Goal: Task Accomplishment & Management: Manage account settings

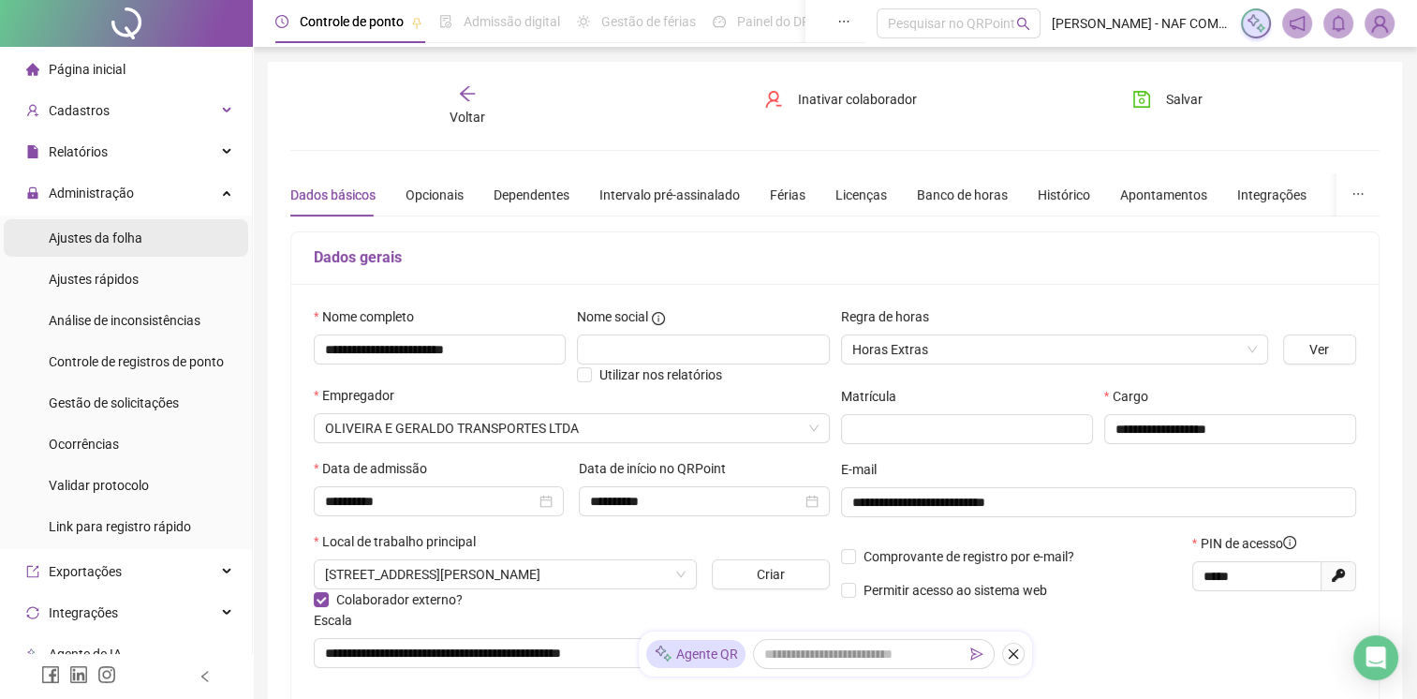
click at [98, 249] on div "Ajustes da folha" at bounding box center [96, 237] width 94 height 37
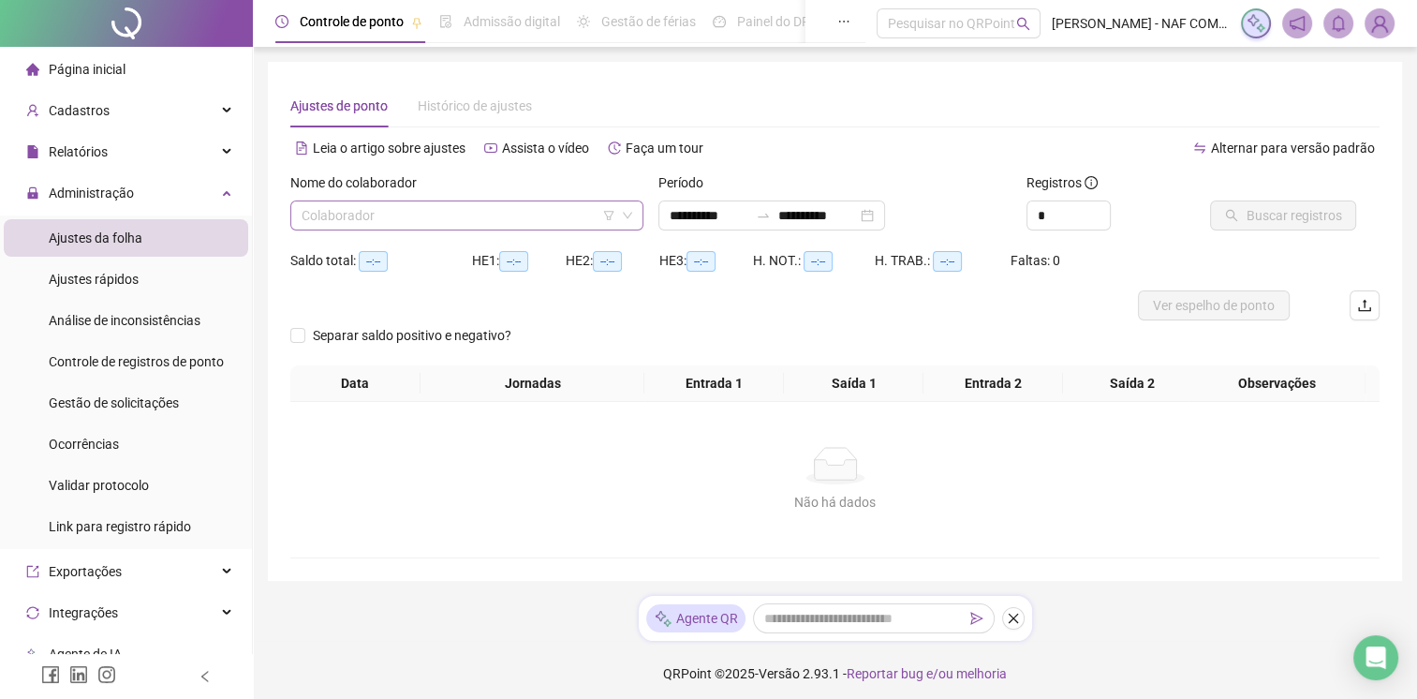
click at [399, 227] on input "search" at bounding box center [459, 215] width 314 height 28
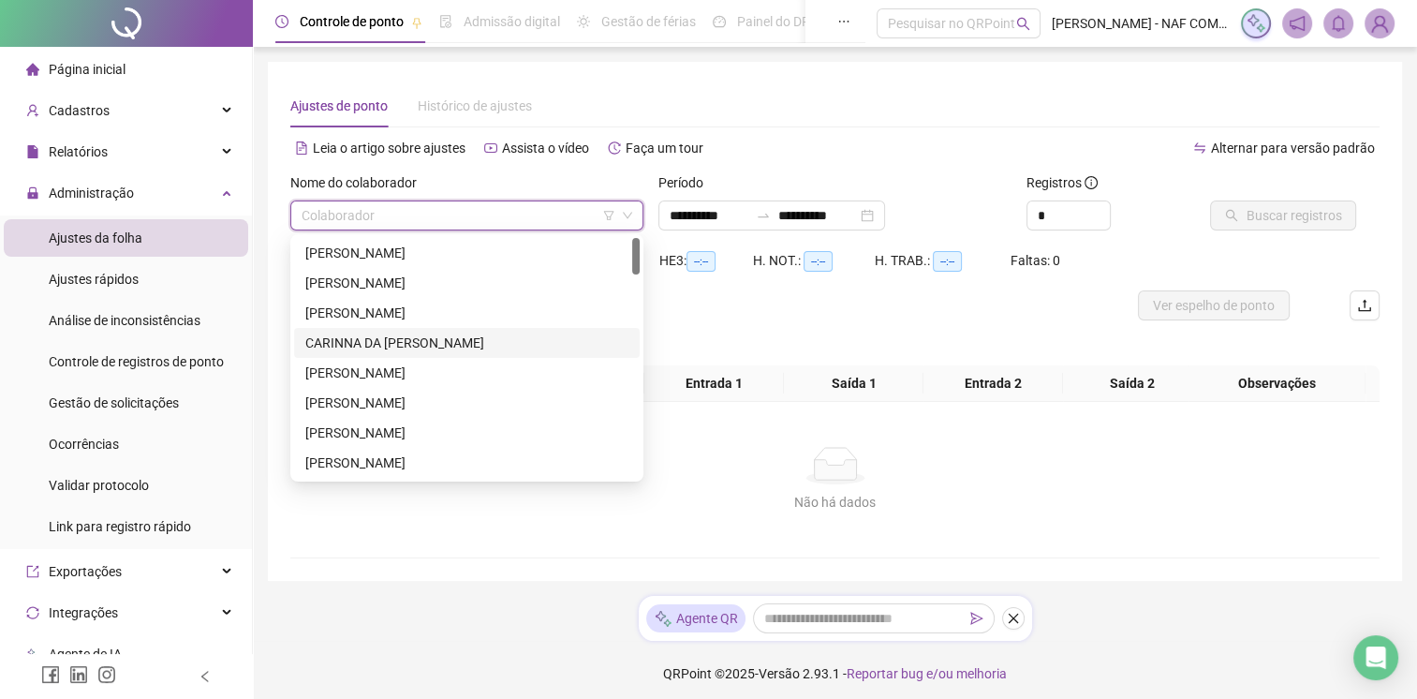
click at [369, 345] on div "CARINNA DA [PERSON_NAME]" at bounding box center [466, 342] width 323 height 21
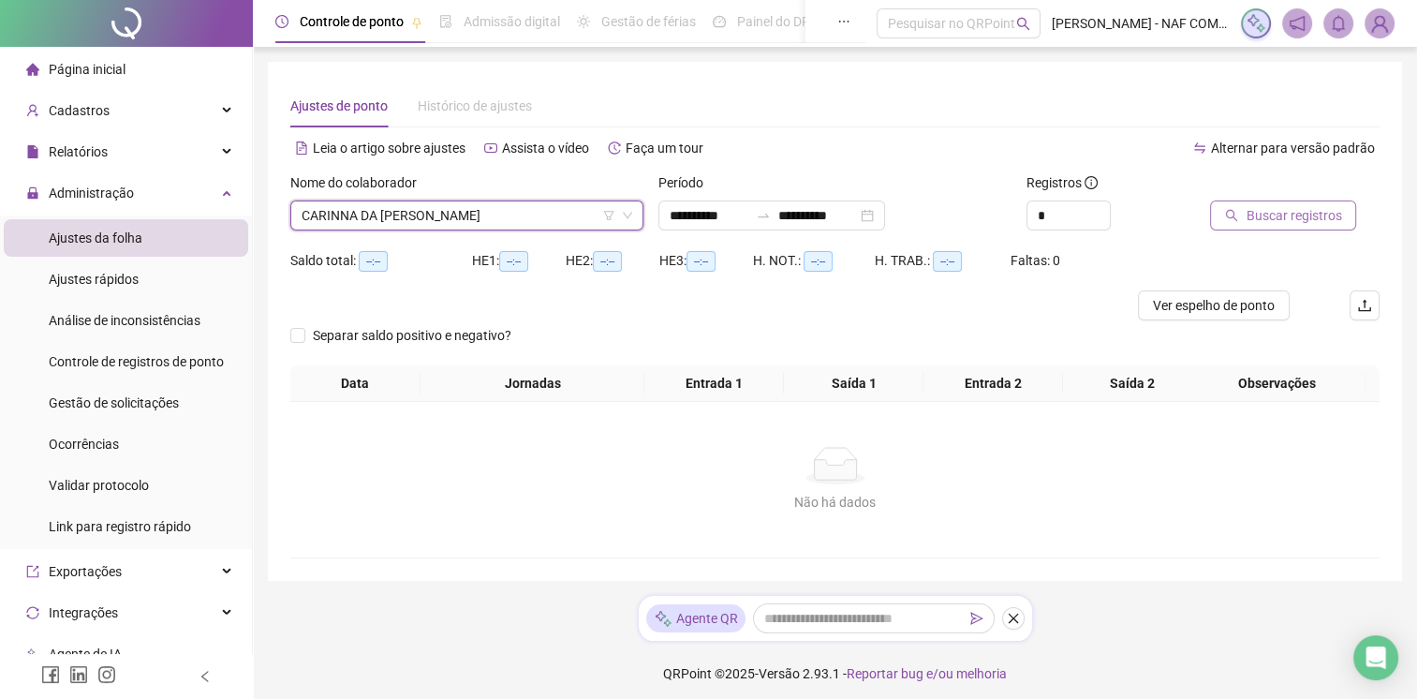
click at [1273, 205] on span "Buscar registros" at bounding box center [1293, 215] width 96 height 21
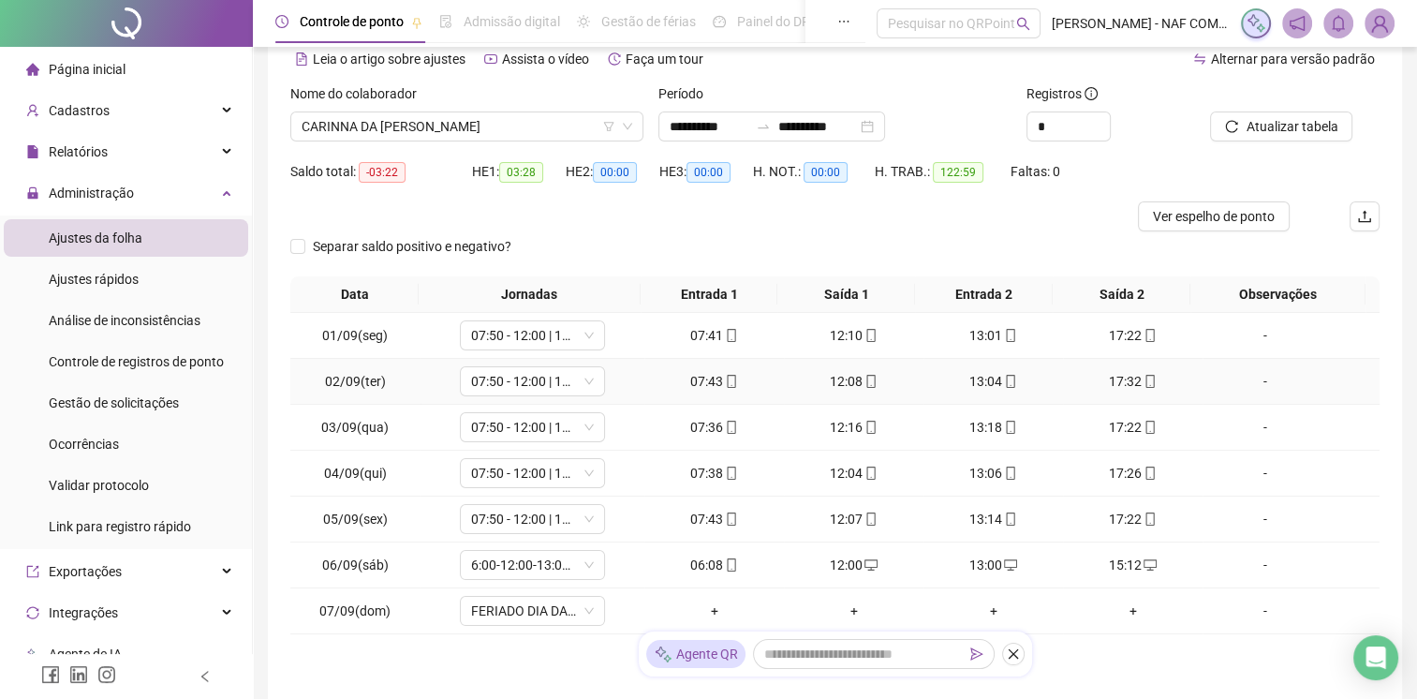
scroll to position [222, 0]
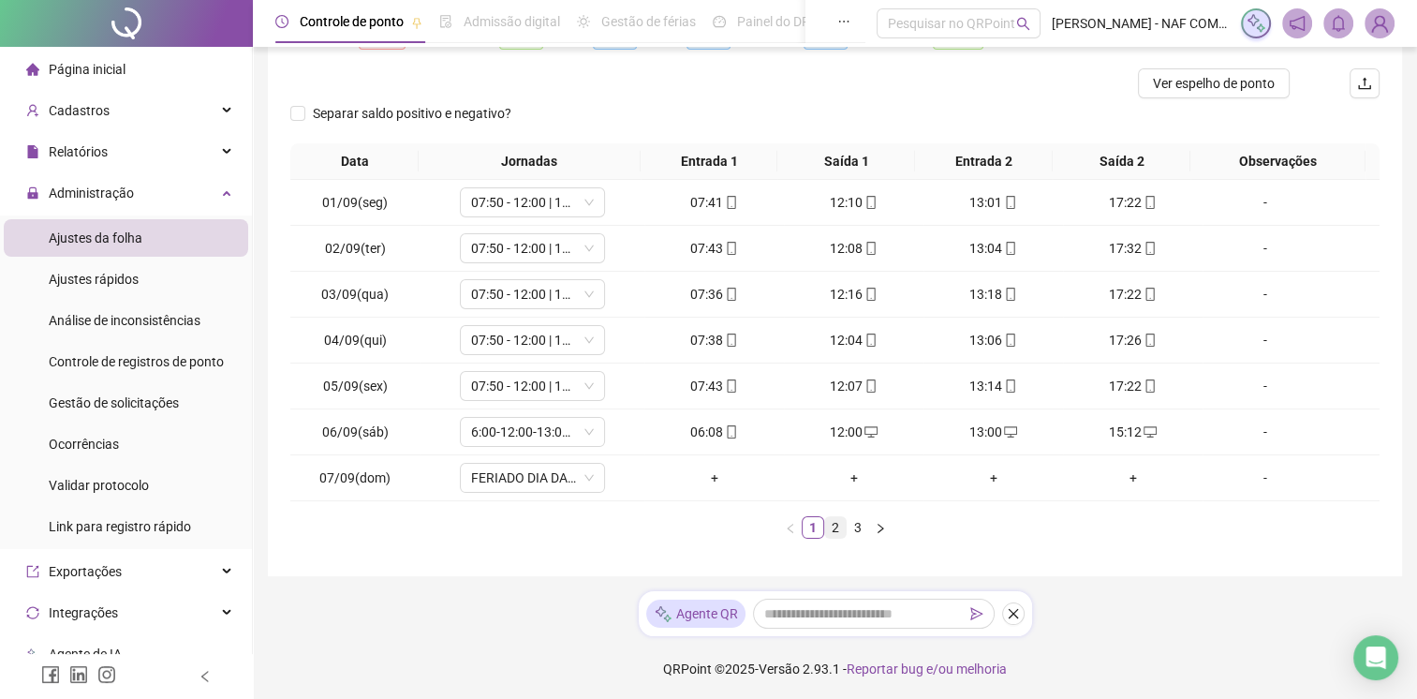
click at [832, 525] on link "2" at bounding box center [835, 527] width 21 height 21
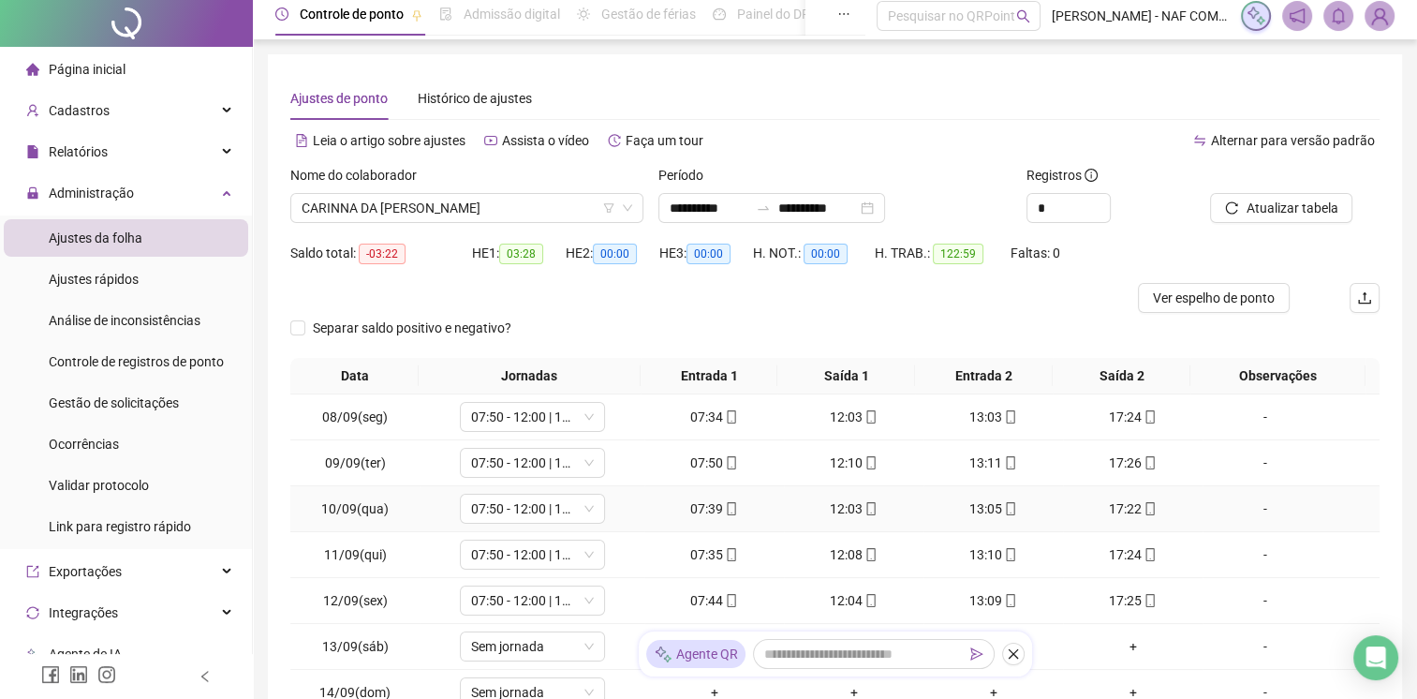
scroll to position [0, 0]
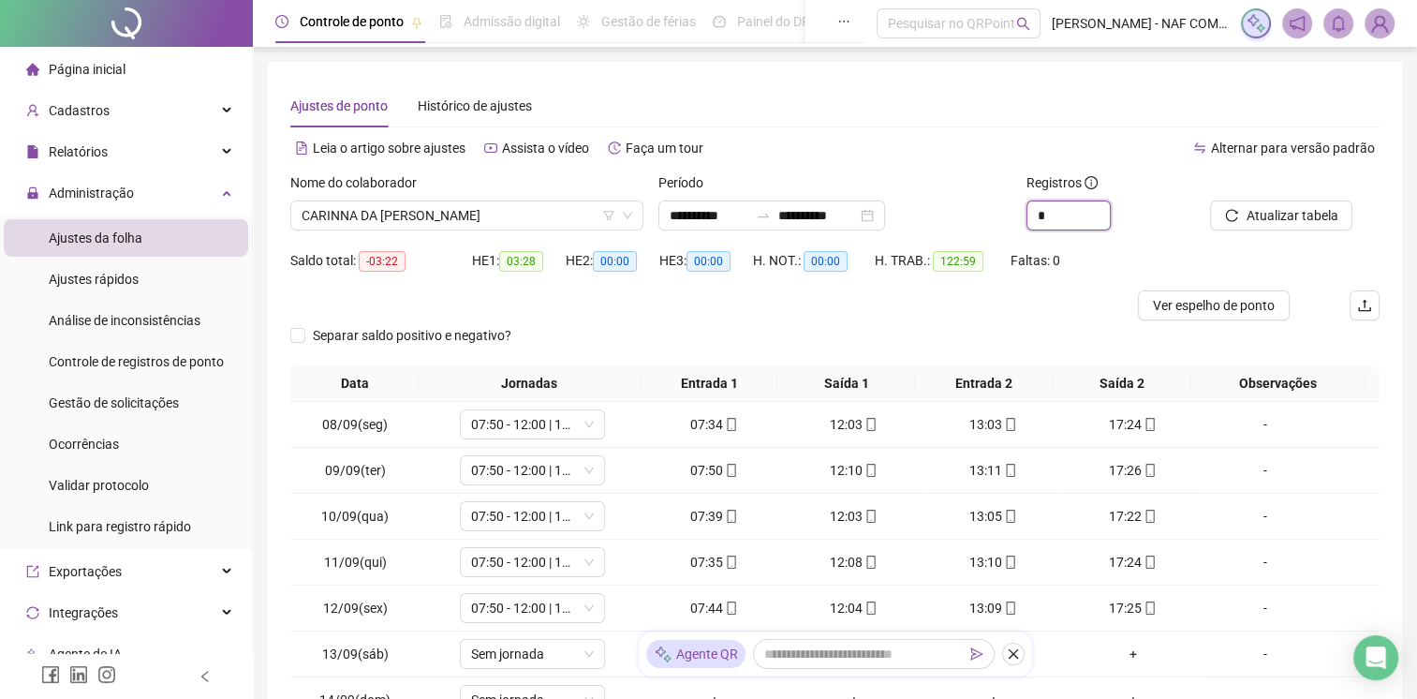
drag, startPoint x: 1049, startPoint y: 210, endPoint x: 977, endPoint y: 223, distance: 73.3
click at [962, 231] on div "**********" at bounding box center [835, 208] width 1104 height 73
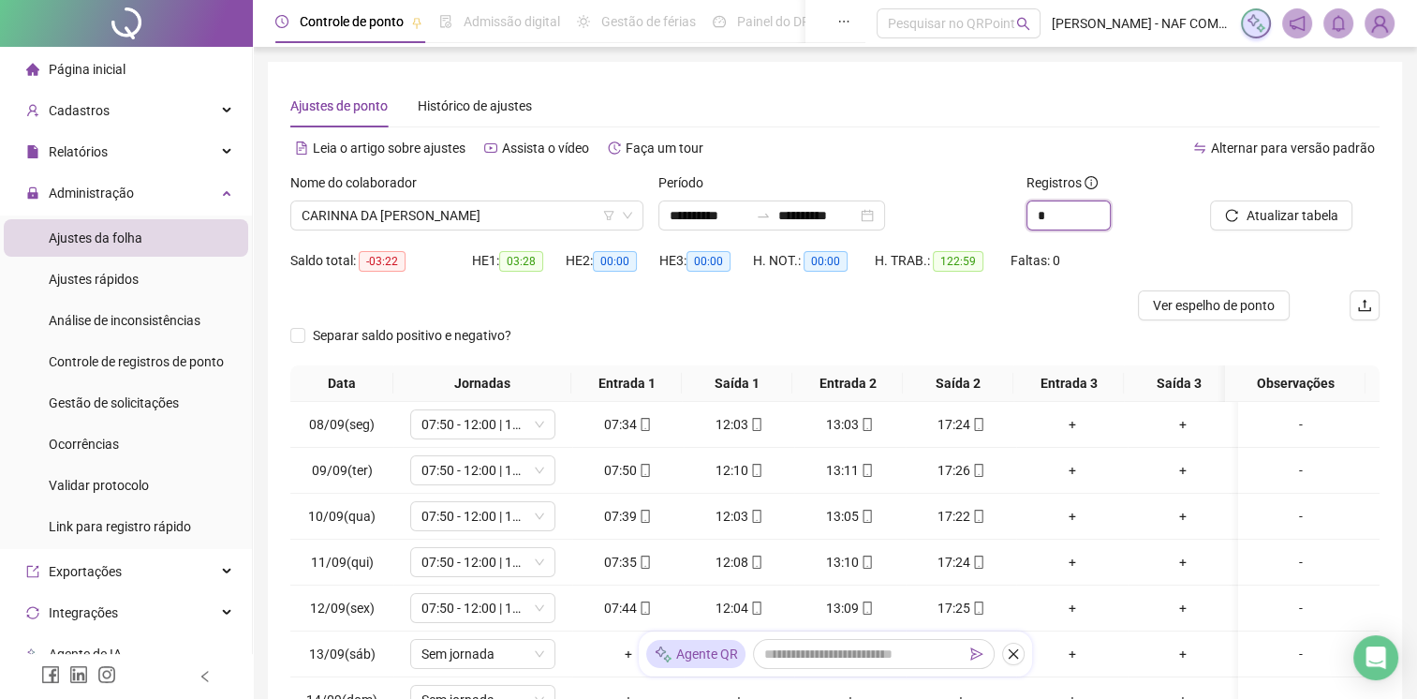
type input "*"
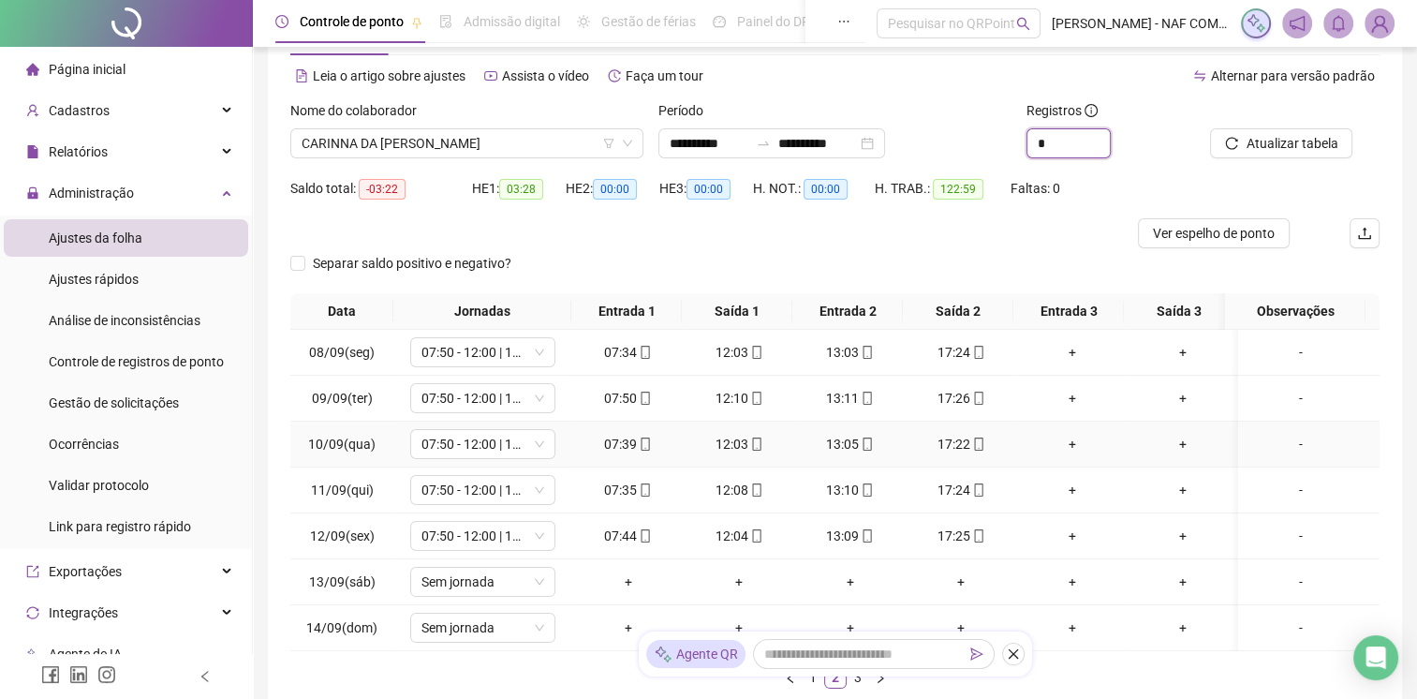
scroll to position [236, 0]
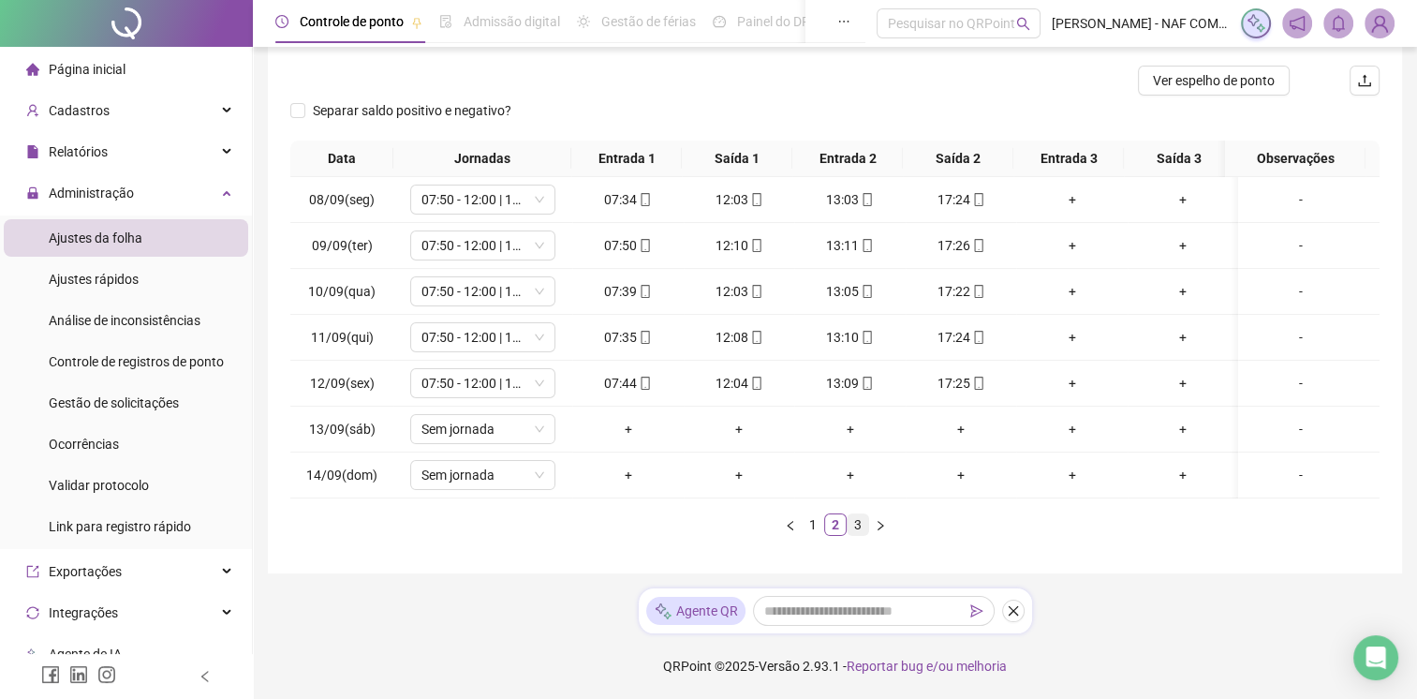
click at [848, 527] on link "3" at bounding box center [857, 524] width 21 height 21
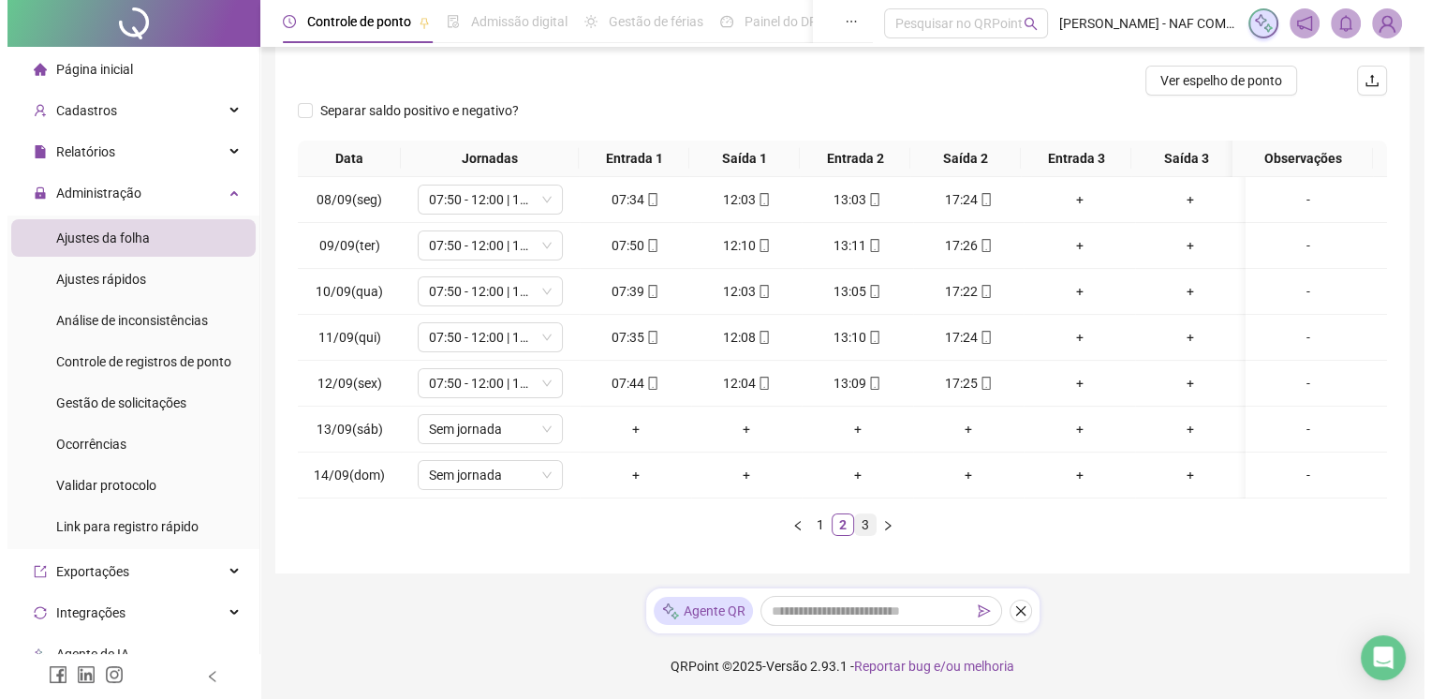
scroll to position [99, 0]
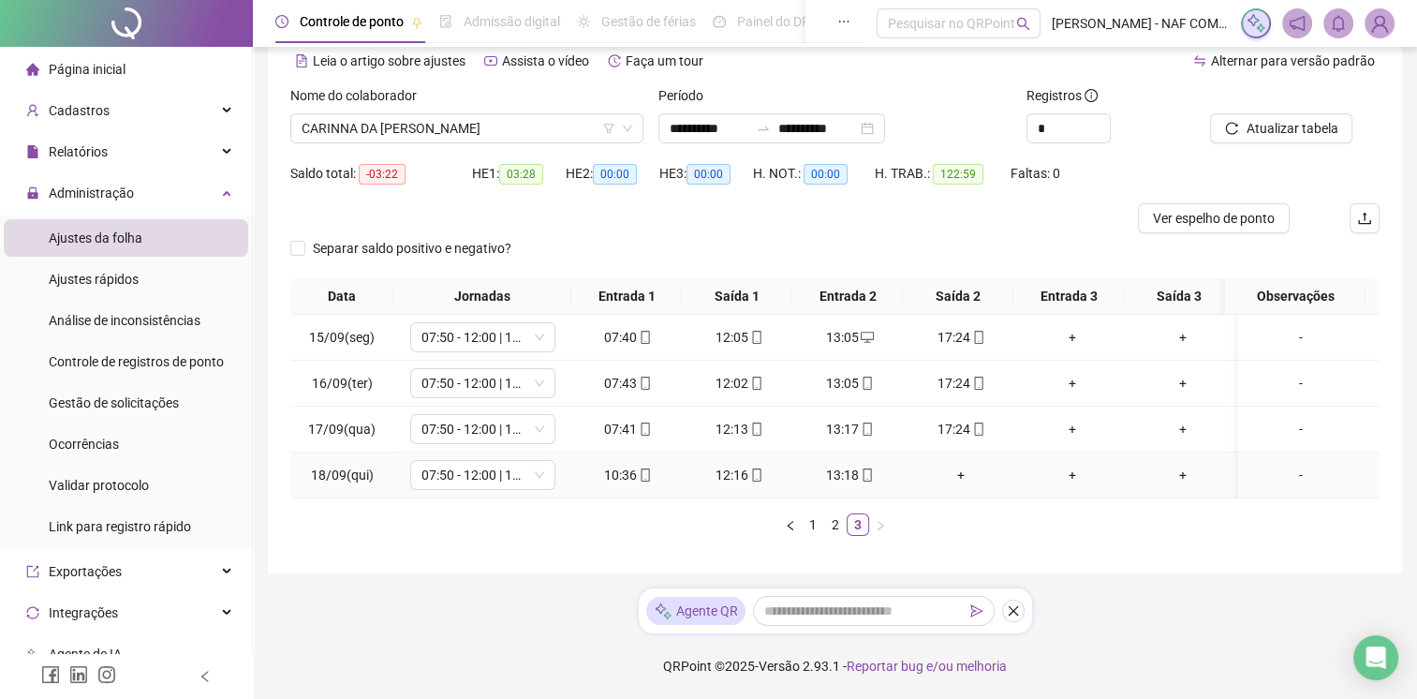
click at [954, 464] on div "+" at bounding box center [961, 474] width 96 height 21
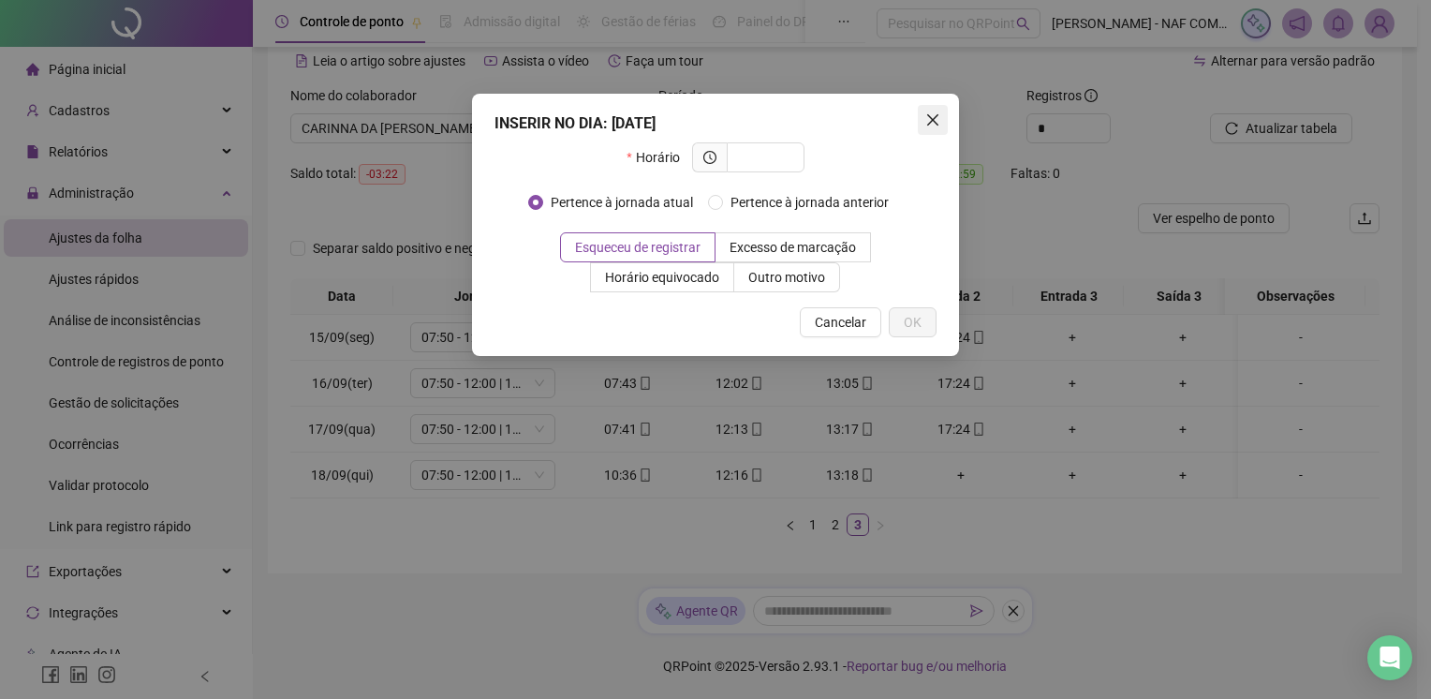
click at [940, 125] on span "Close" at bounding box center [933, 119] width 30 height 15
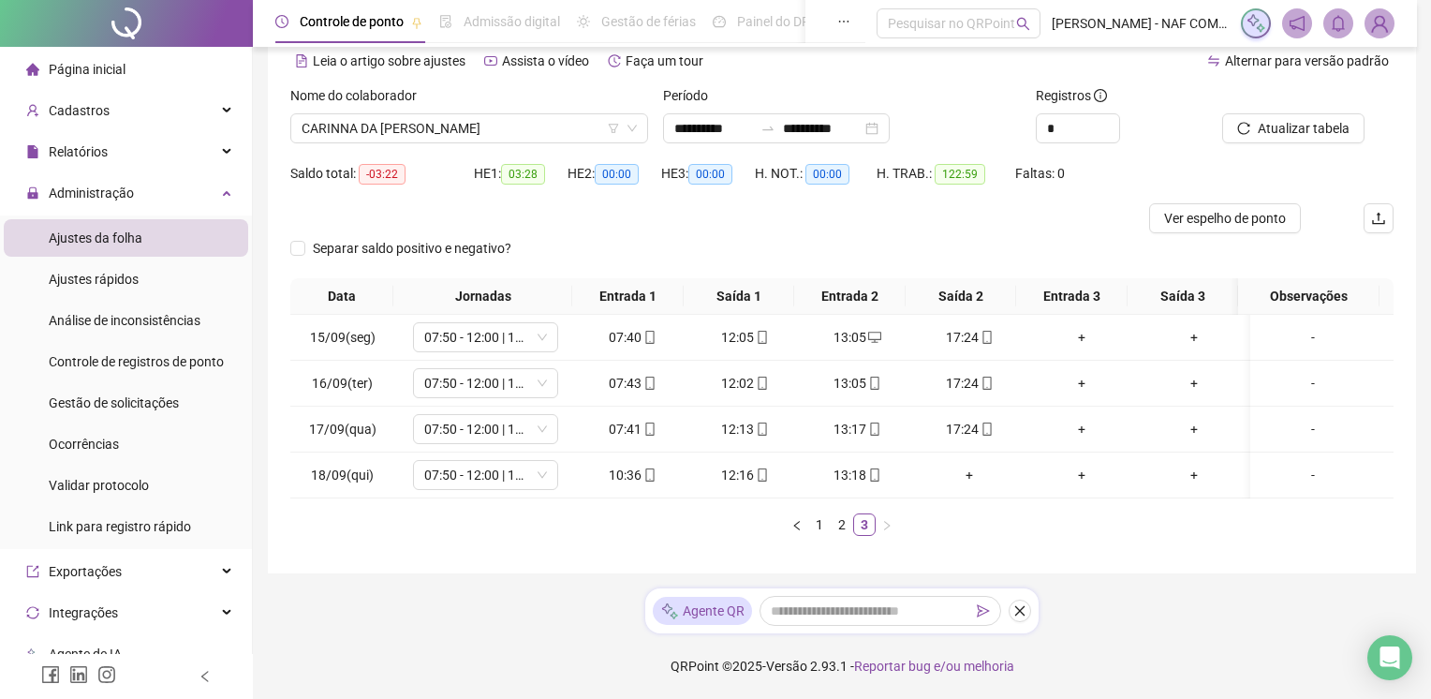
scroll to position [85, 0]
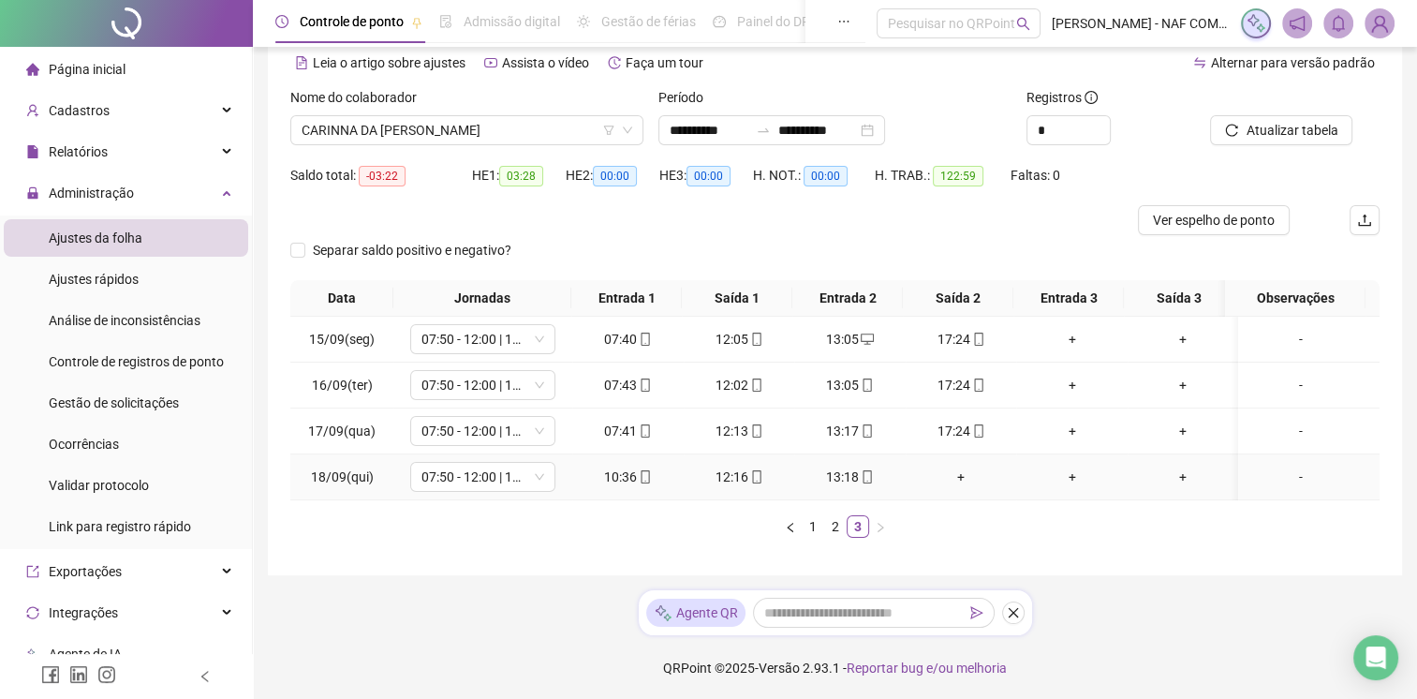
click at [1279, 478] on div "-" at bounding box center [1300, 476] width 110 height 21
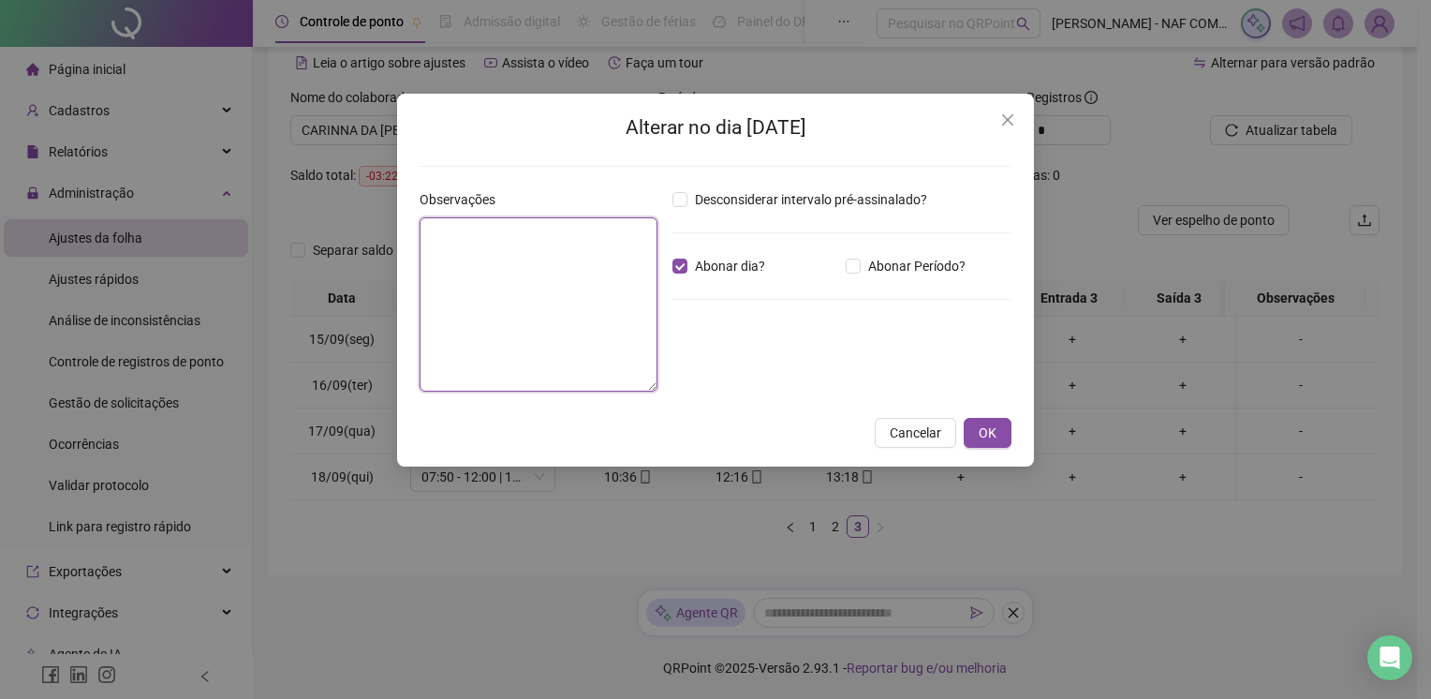
click at [499, 242] on textarea at bounding box center [538, 304] width 238 height 174
click at [861, 267] on span "Abonar Período?" at bounding box center [917, 266] width 112 height 21
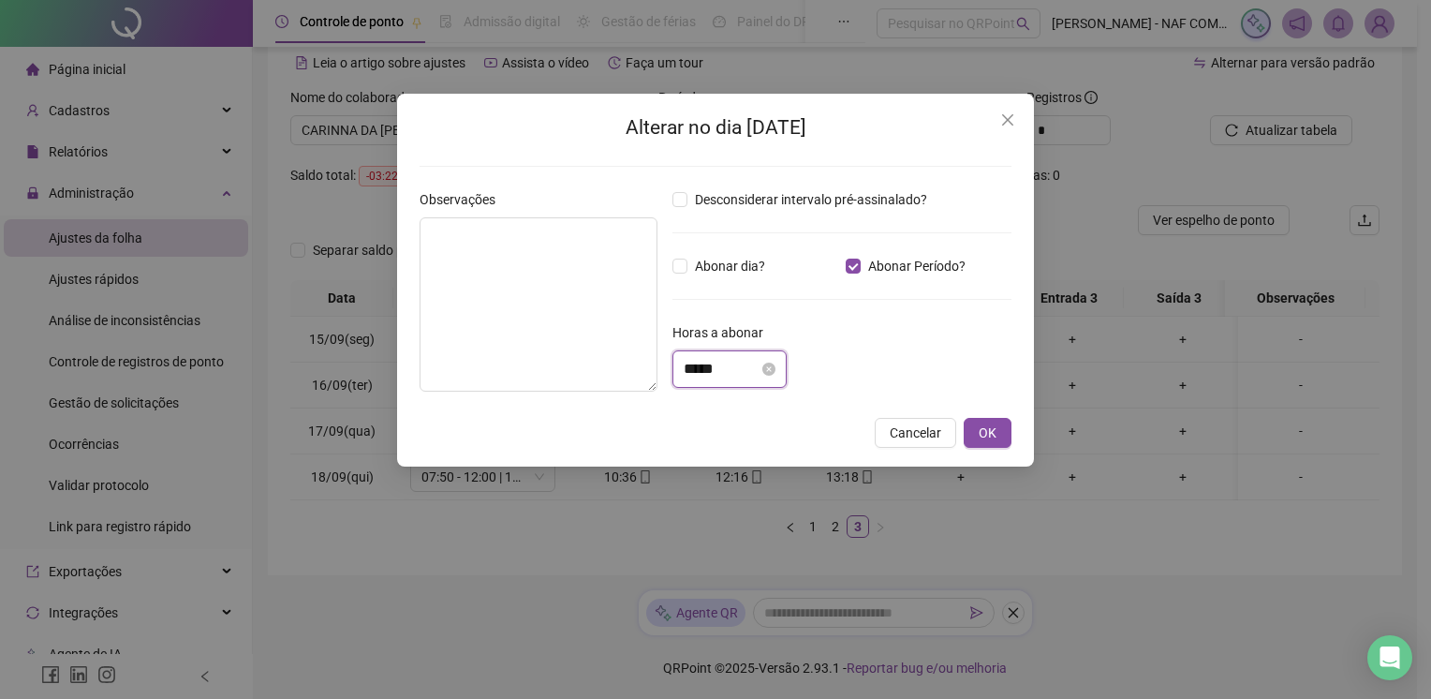
click at [742, 366] on input "*****" at bounding box center [721, 369] width 75 height 22
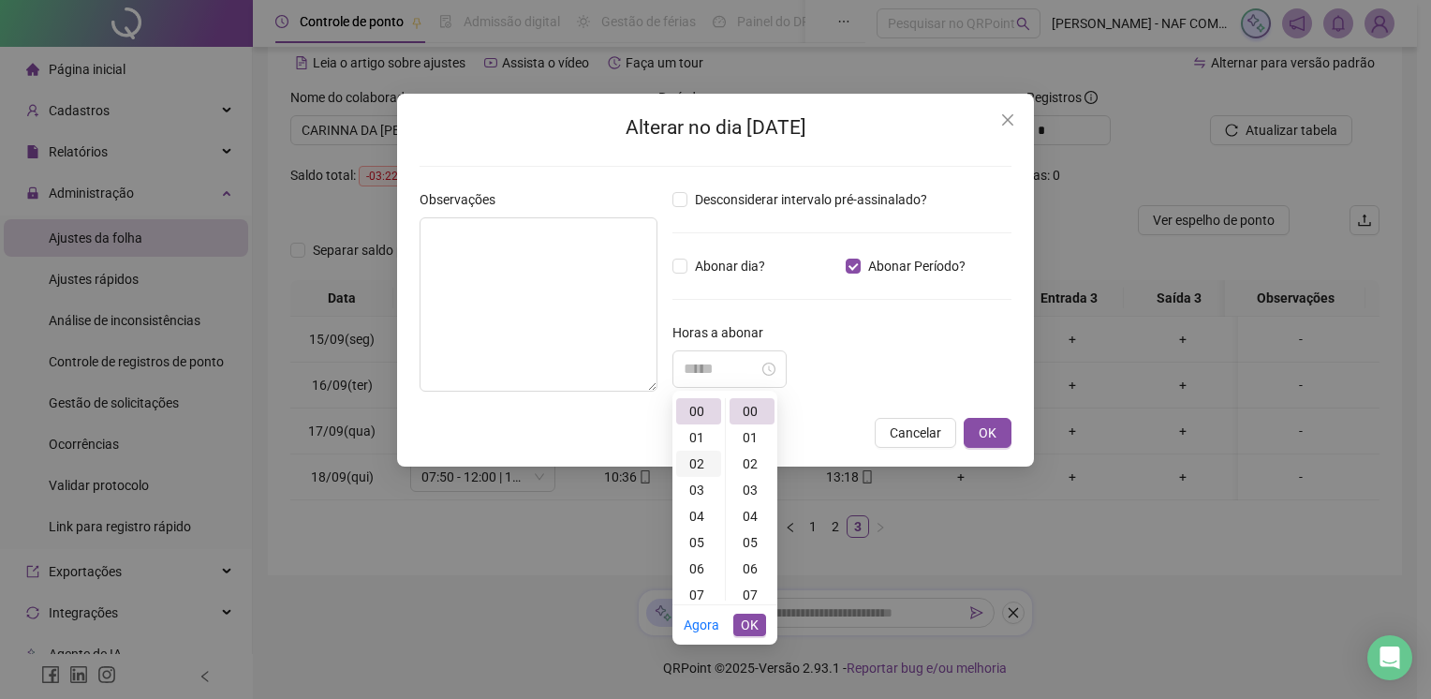
click at [697, 461] on div "02" at bounding box center [698, 463] width 45 height 26
click at [753, 405] on div "46" at bounding box center [751, 400] width 45 height 26
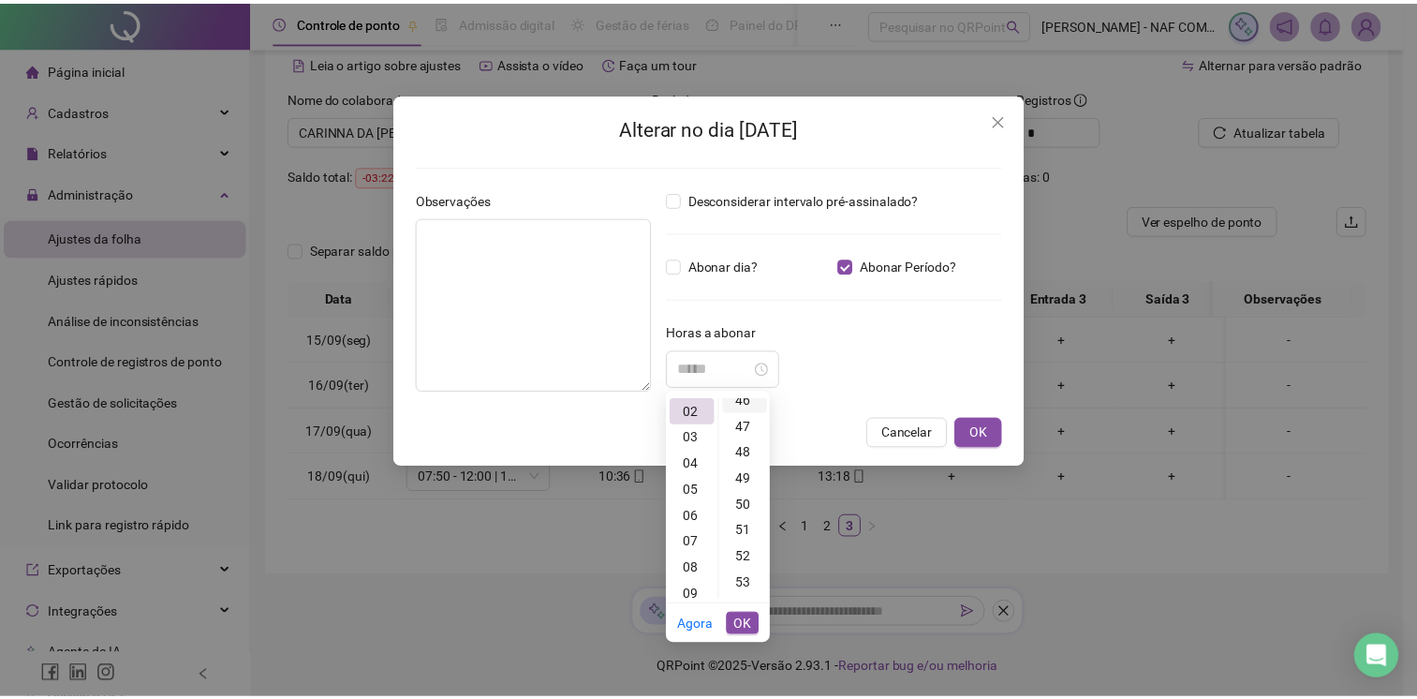
scroll to position [1206, 0]
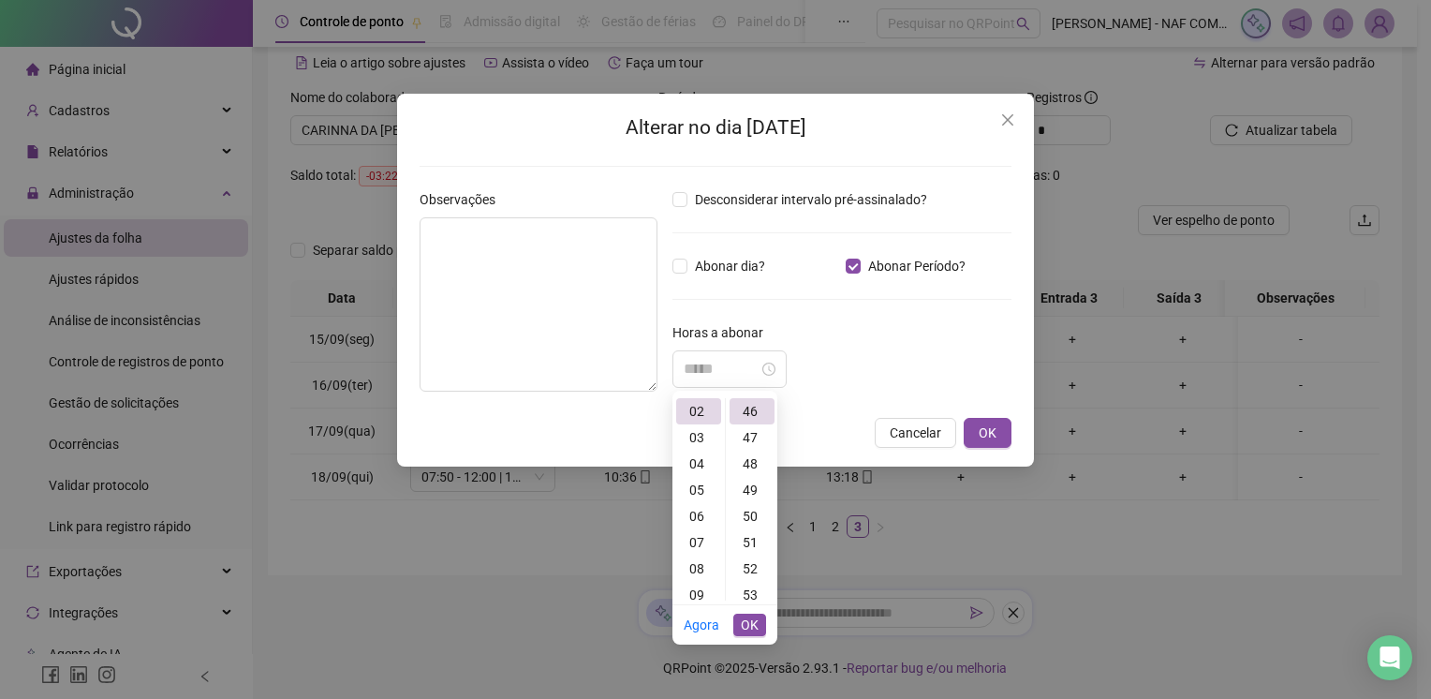
type input "*****"
click at [752, 626] on span "OK" at bounding box center [750, 624] width 18 height 21
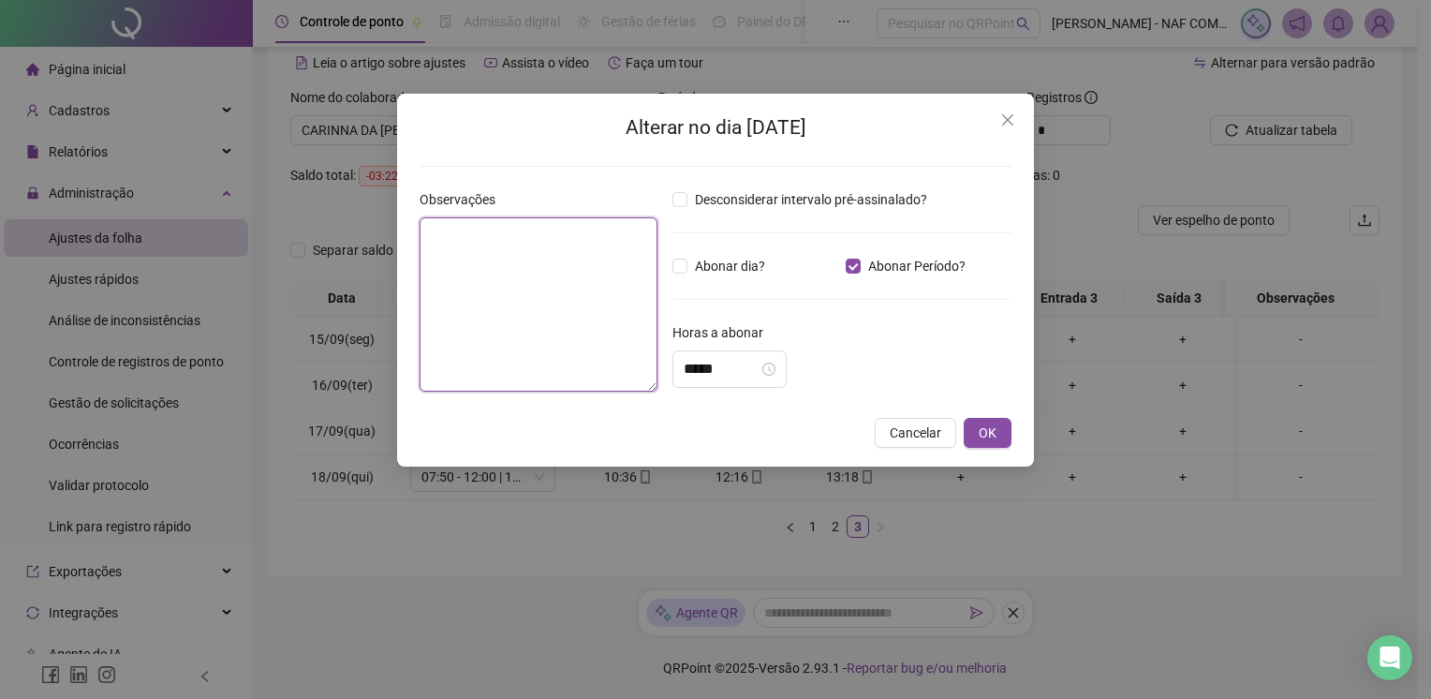
click at [462, 247] on textarea at bounding box center [538, 304] width 238 height 174
type textarea "**********"
click at [1003, 444] on button "OK" at bounding box center [988, 433] width 48 height 30
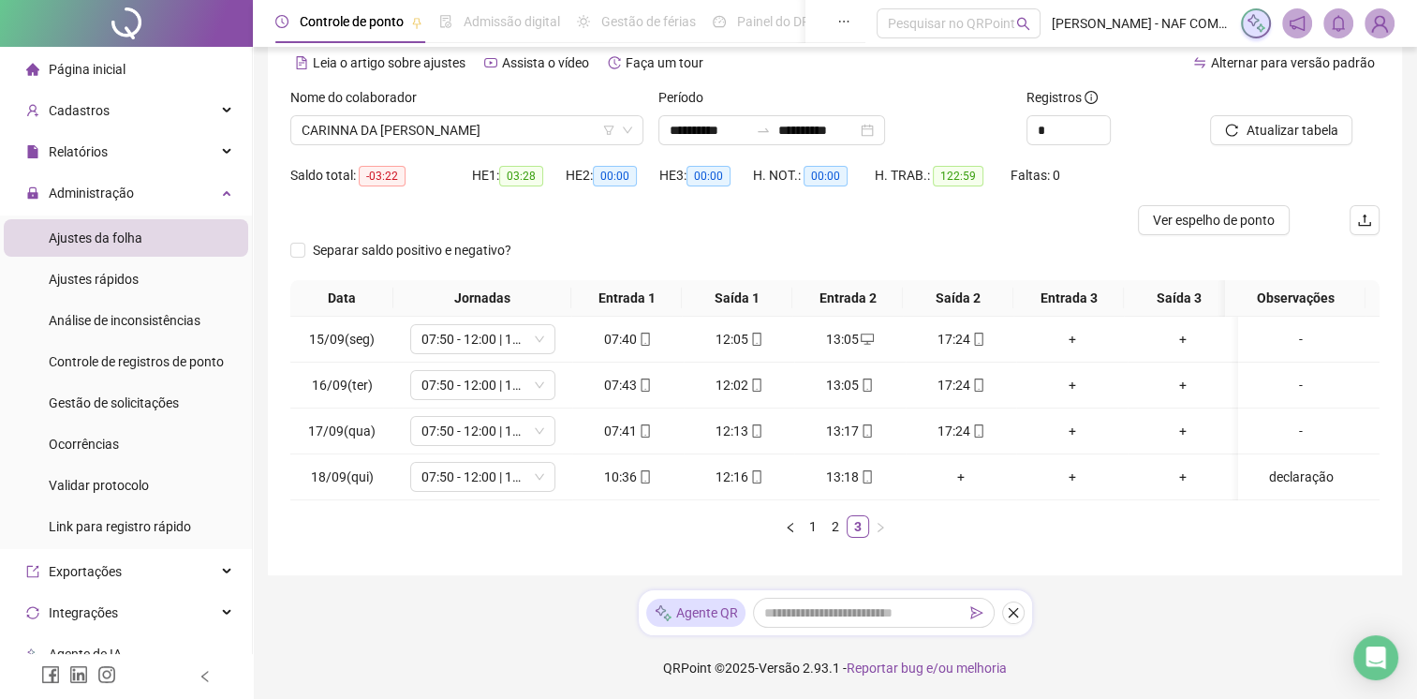
click at [1318, 144] on div "Atualizar tabela" at bounding box center [1294, 123] width 184 height 73
click at [1310, 125] on span "Atualizar tabela" at bounding box center [1291, 130] width 92 height 21
click at [954, 473] on div "+" at bounding box center [961, 476] width 96 height 21
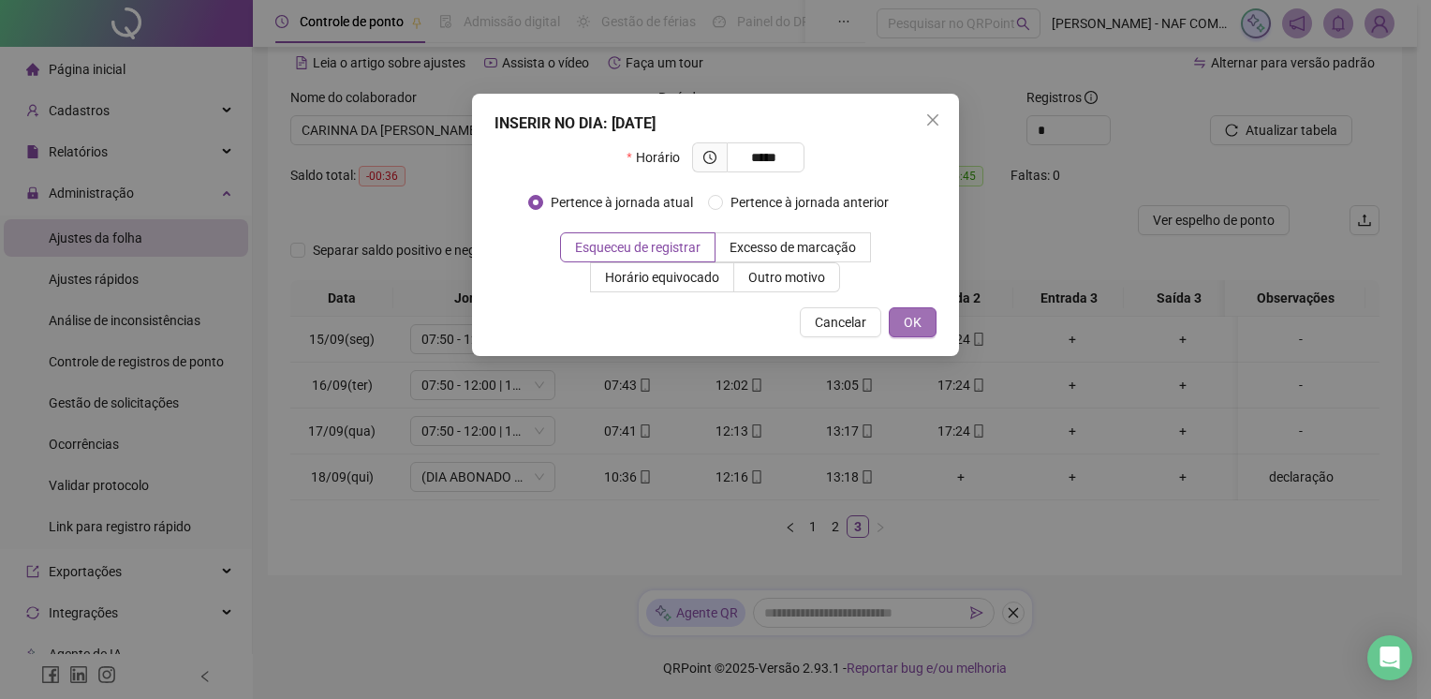
type input "*****"
click at [900, 323] on button "OK" at bounding box center [913, 322] width 48 height 30
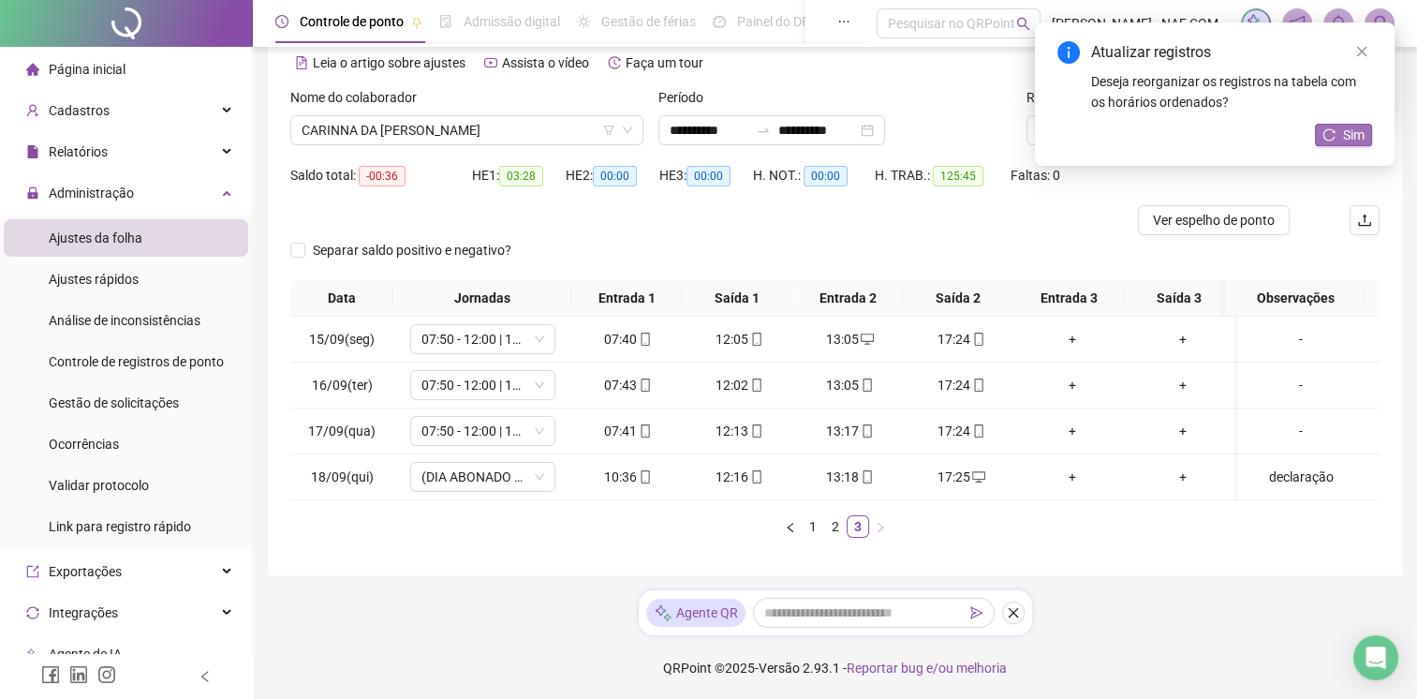
click at [1345, 133] on span "Sim" at bounding box center [1354, 135] width 22 height 21
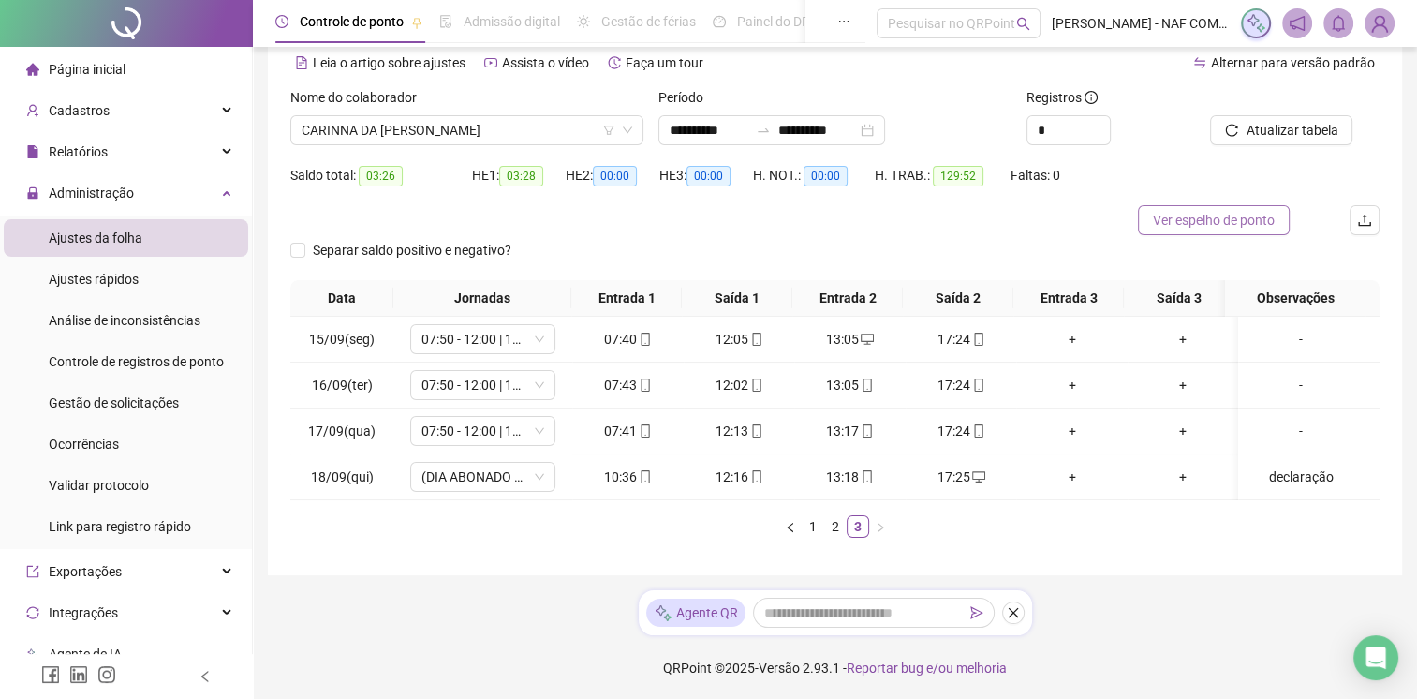
click at [1247, 226] on span "Ver espelho de ponto" at bounding box center [1214, 220] width 122 height 21
click at [959, 481] on div "17:25" at bounding box center [961, 476] width 96 height 21
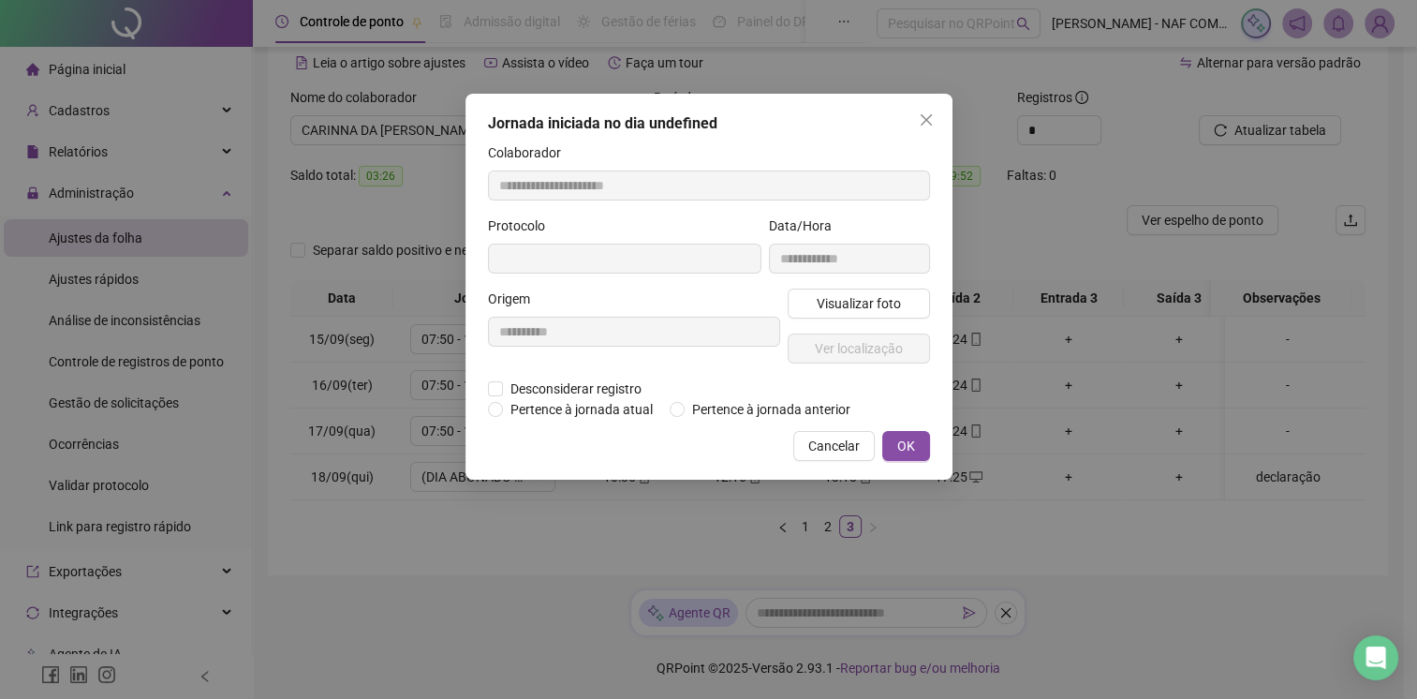
type input "**********"
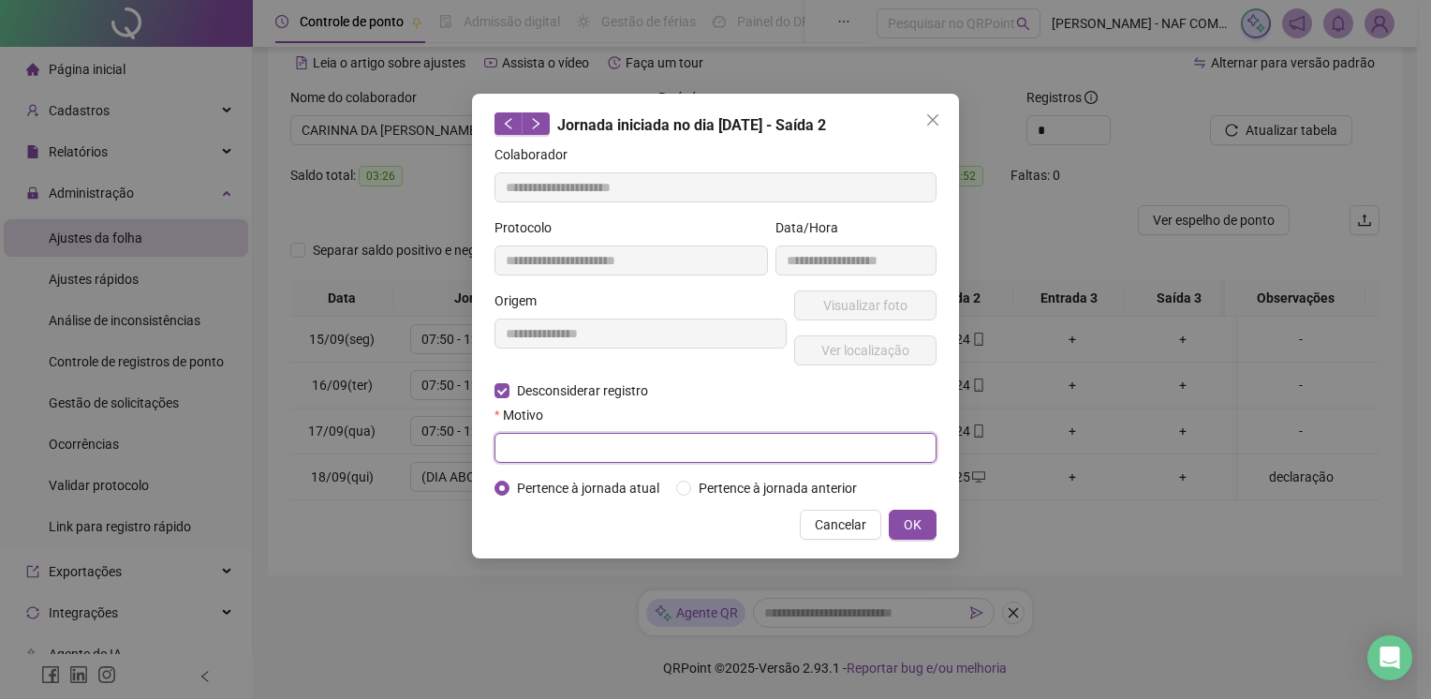
click at [535, 455] on input "text" at bounding box center [715, 448] width 442 height 30
type input "***"
click at [902, 526] on button "OK" at bounding box center [913, 524] width 48 height 30
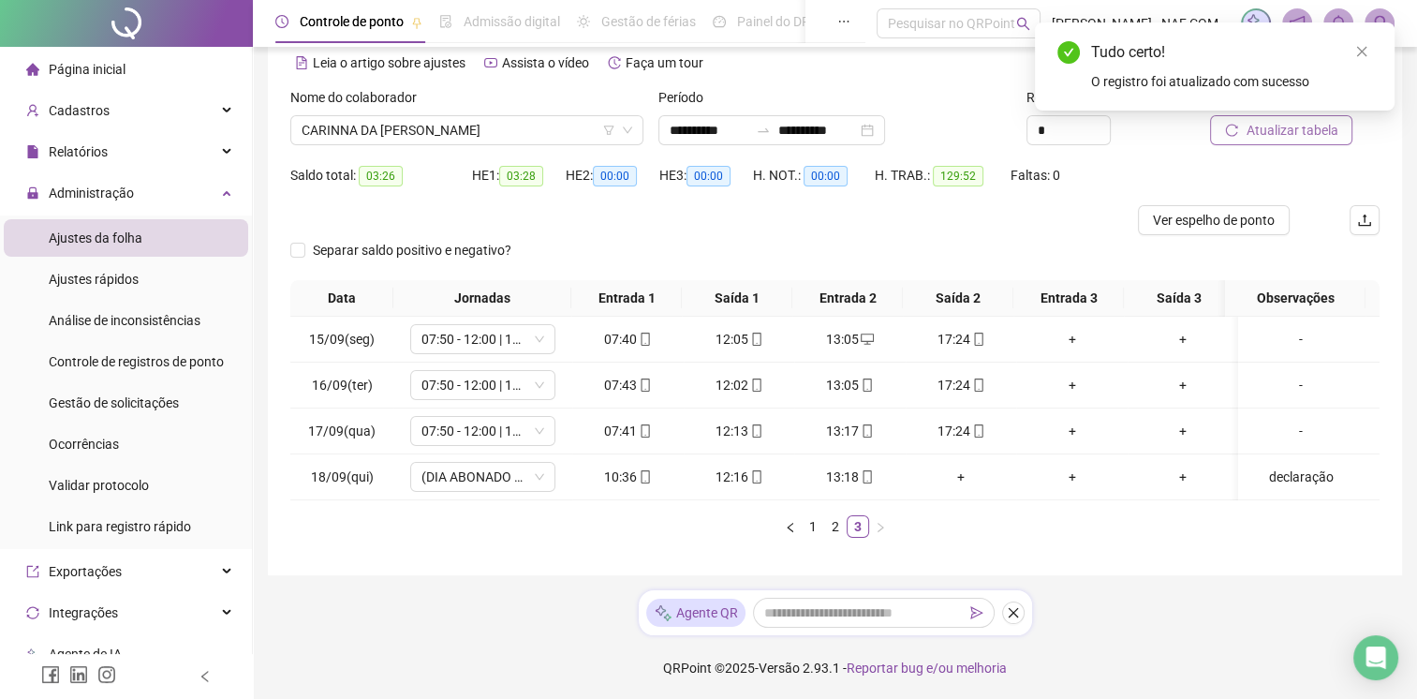
click at [1288, 138] on span "Atualizar tabela" at bounding box center [1291, 130] width 92 height 21
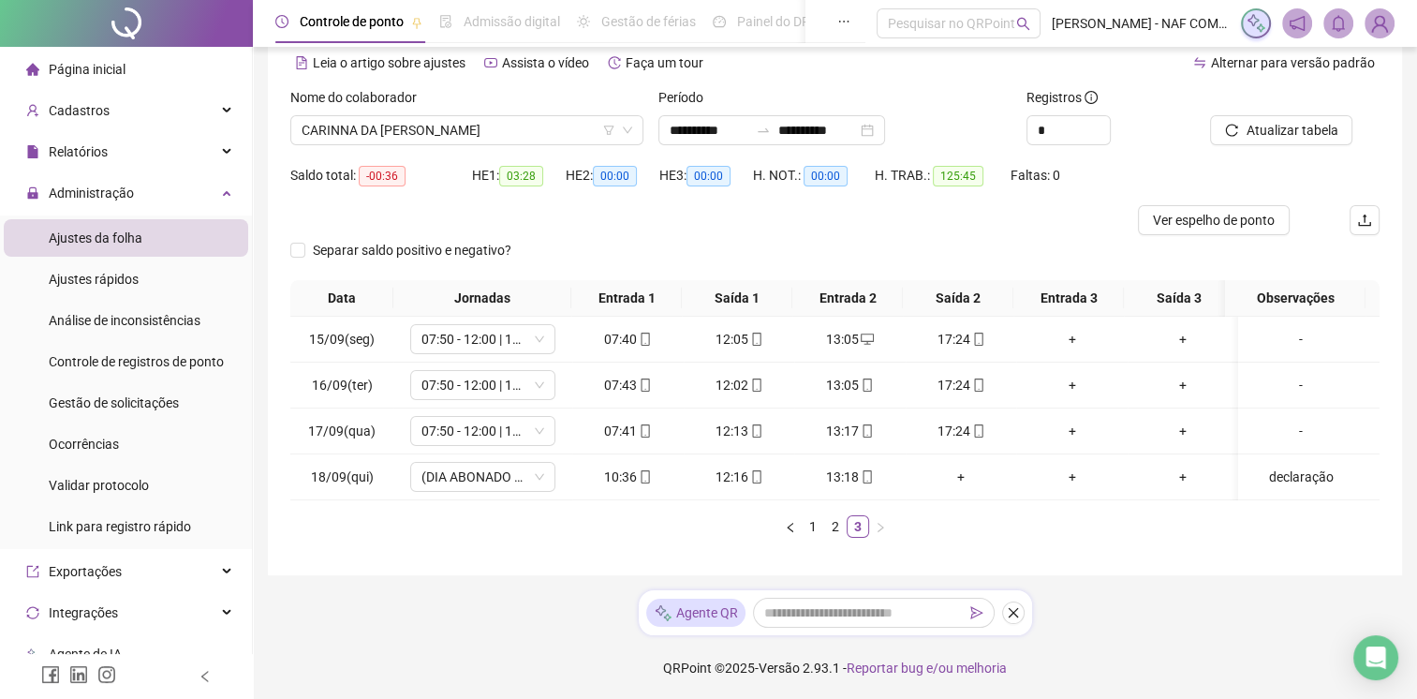
click at [628, 526] on ul "1 2 3" at bounding box center [834, 526] width 1089 height 22
click at [315, 684] on footer "QRPoint © 2025 - Versão 2.93.1 - Reportar bug e/ou melhoria" at bounding box center [835, 668] width 1164 height 66
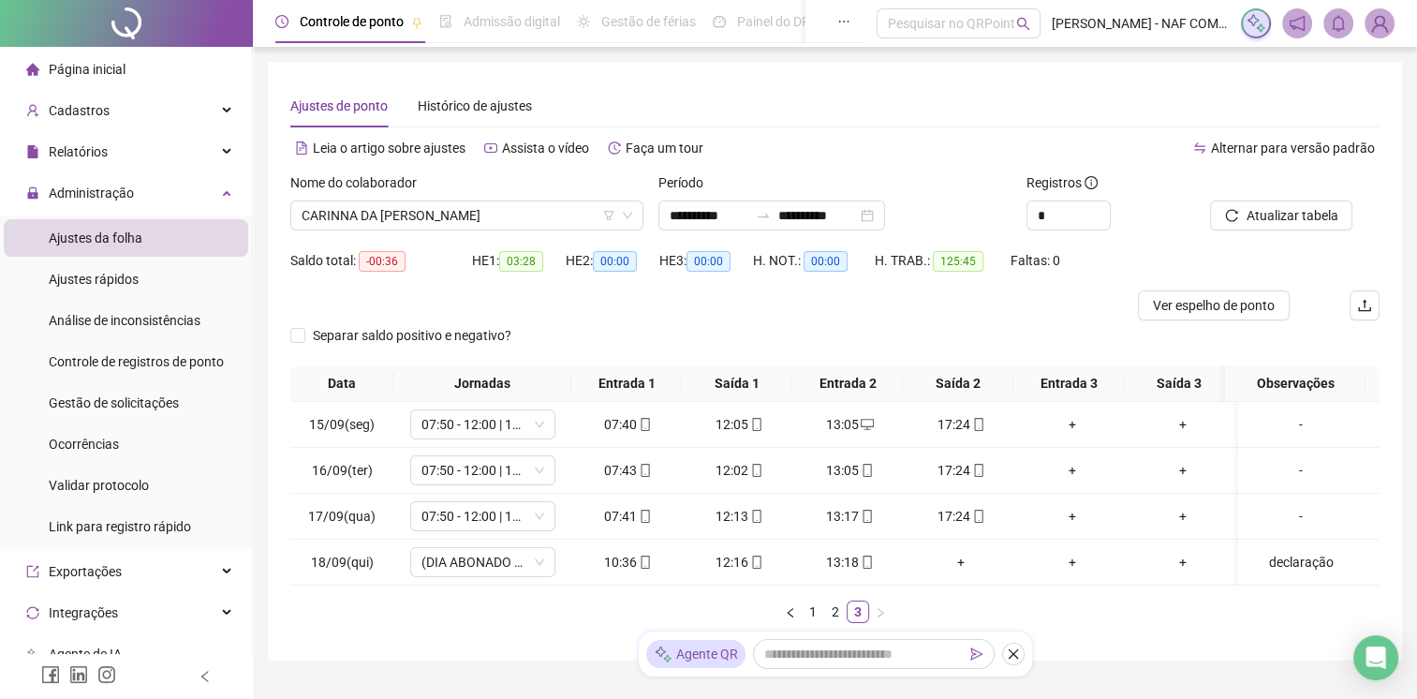
scroll to position [0, 0]
click at [1288, 221] on span "Atualizar tabela" at bounding box center [1291, 215] width 92 height 21
click at [512, 218] on span "CARINNA DA [PERSON_NAME]" at bounding box center [467, 215] width 331 height 28
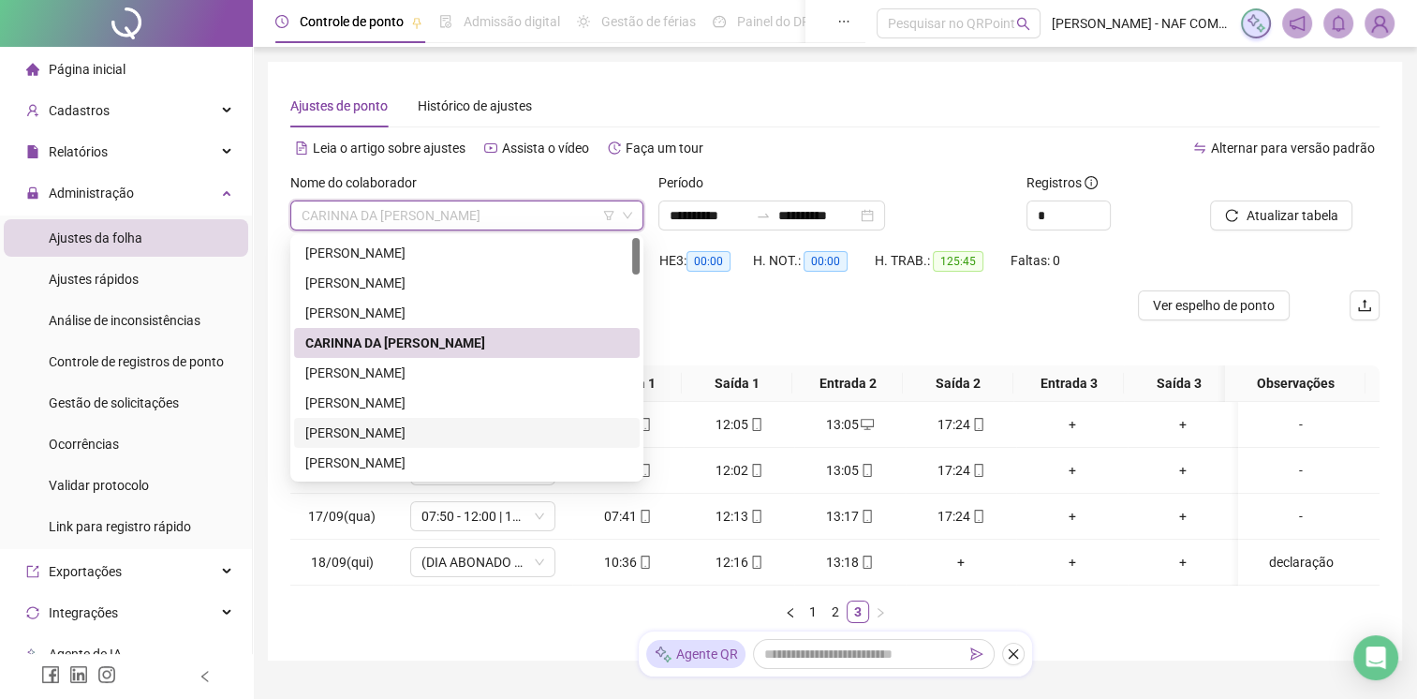
click at [420, 433] on div "[PERSON_NAME]" at bounding box center [466, 432] width 323 height 21
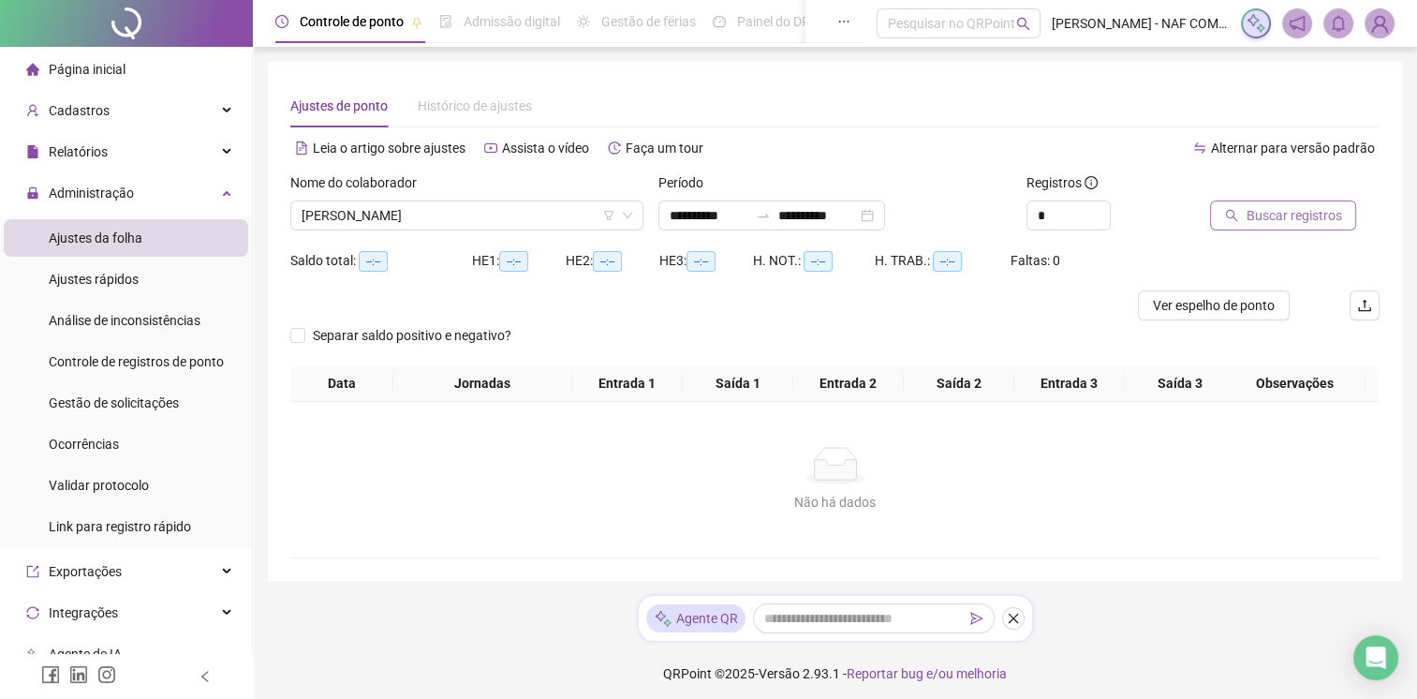
click at [1299, 219] on span "Buscar registros" at bounding box center [1293, 215] width 96 height 21
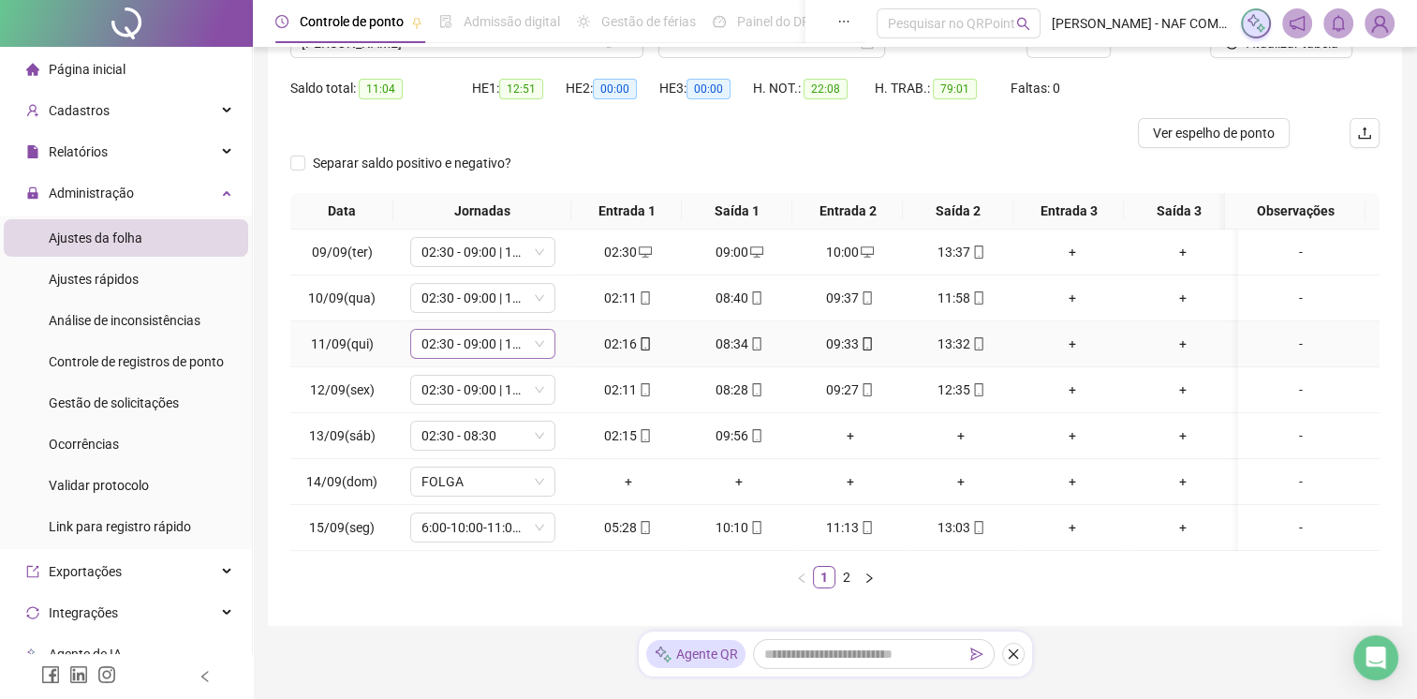
scroll to position [187, 0]
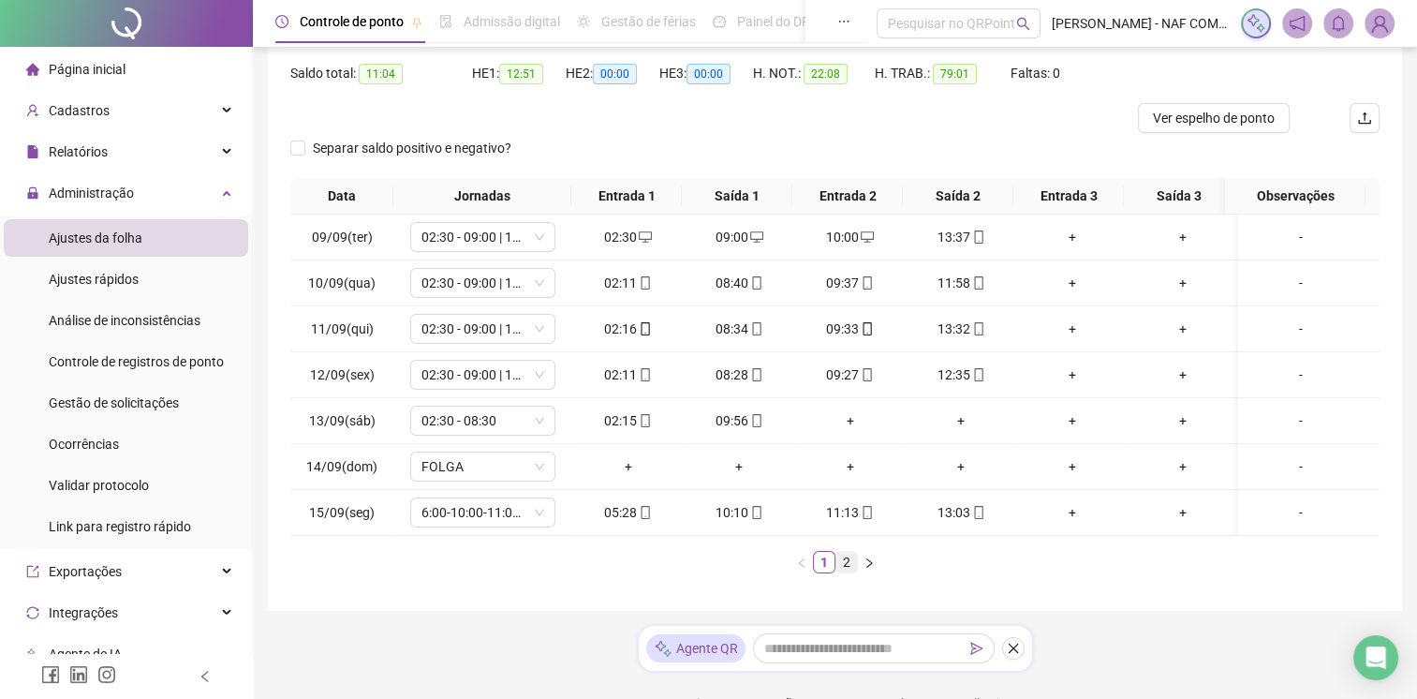
click at [849, 564] on link "2" at bounding box center [846, 562] width 21 height 21
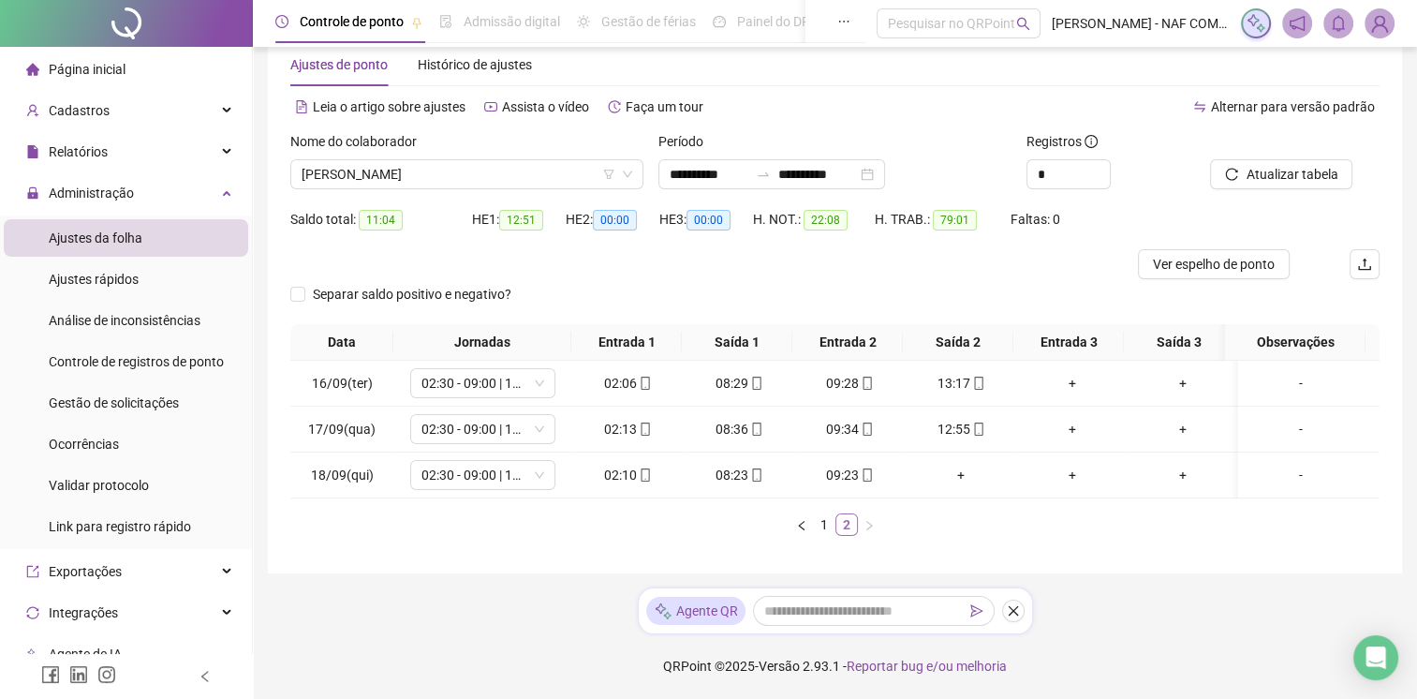
scroll to position [53, 0]
click at [154, 406] on span "Gestão de solicitações" at bounding box center [114, 402] width 130 height 15
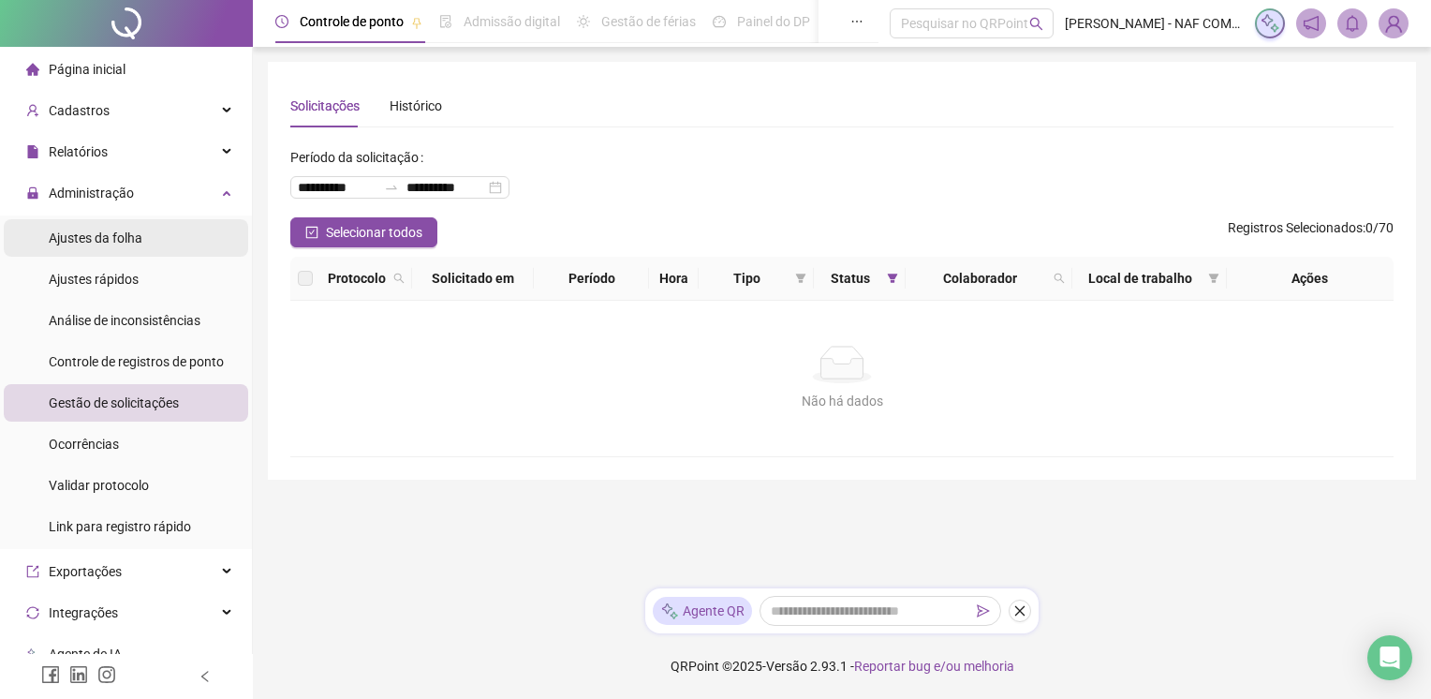
click at [111, 237] on span "Ajustes da folha" at bounding box center [96, 237] width 94 height 15
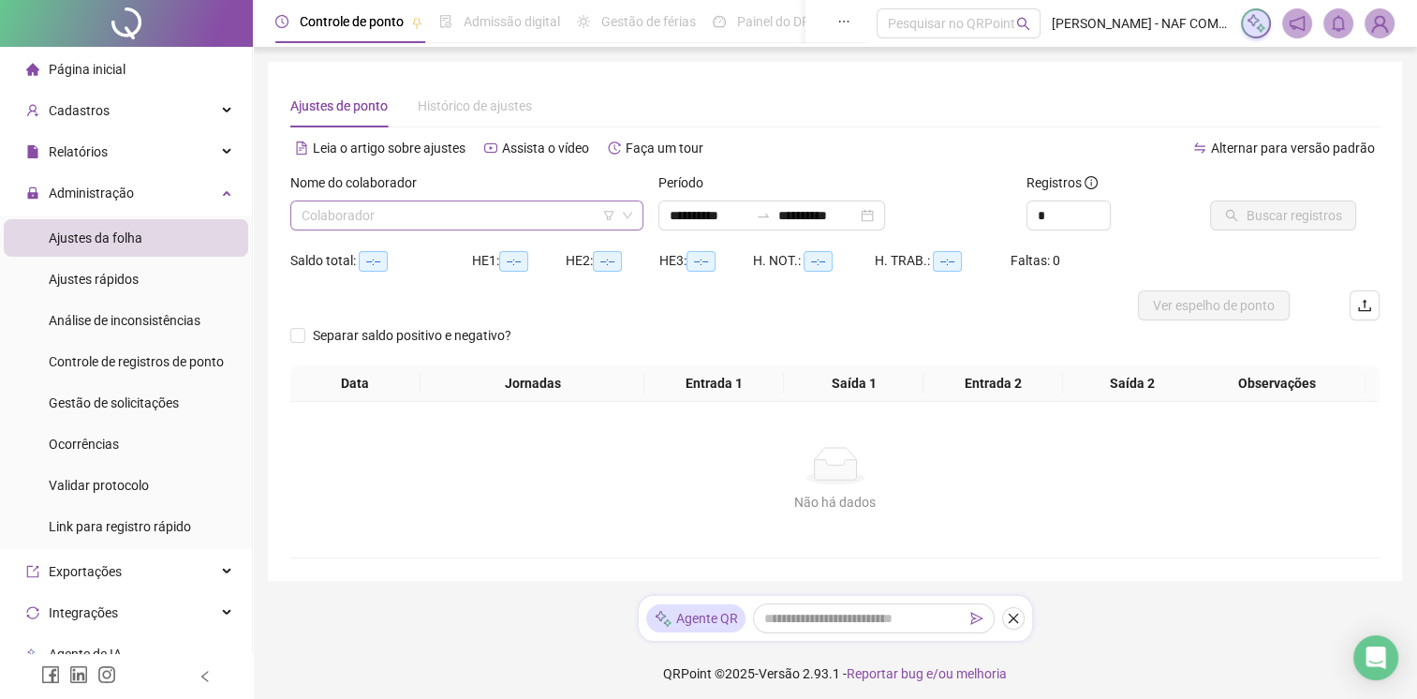
click at [367, 215] on input "search" at bounding box center [459, 215] width 314 height 28
drag, startPoint x: 1067, startPoint y: 223, endPoint x: 1022, endPoint y: 228, distance: 45.2
click at [1022, 228] on div "Registros *" at bounding box center [1111, 208] width 184 height 73
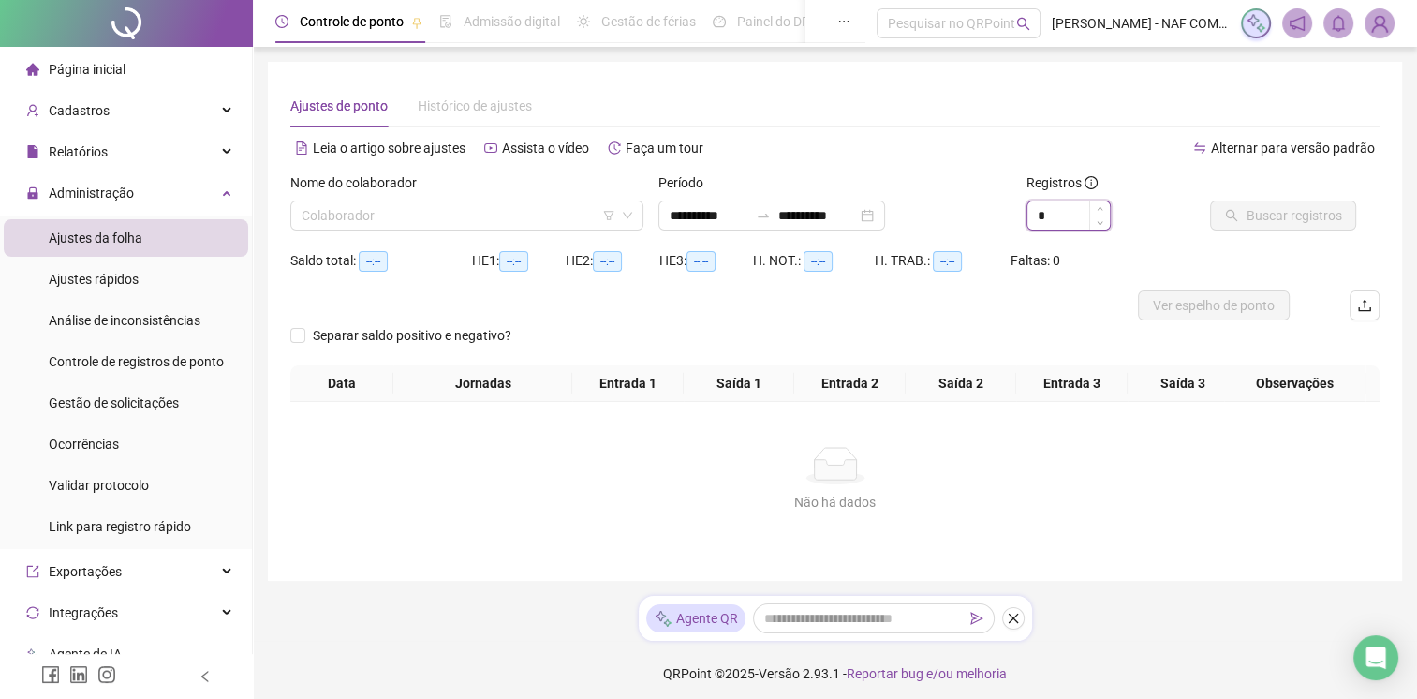
type input "*"
click at [464, 209] on input "search" at bounding box center [459, 215] width 314 height 28
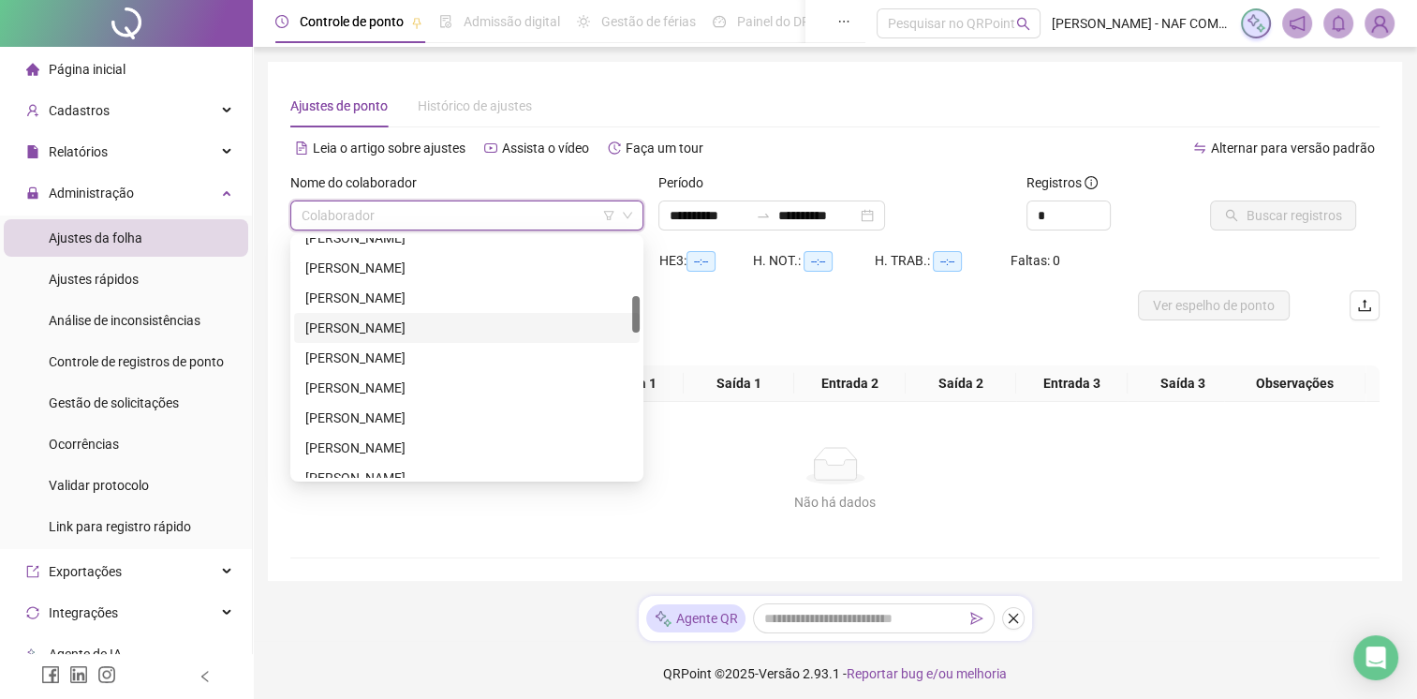
scroll to position [562, 0]
